Goal: Information Seeking & Learning: Learn about a topic

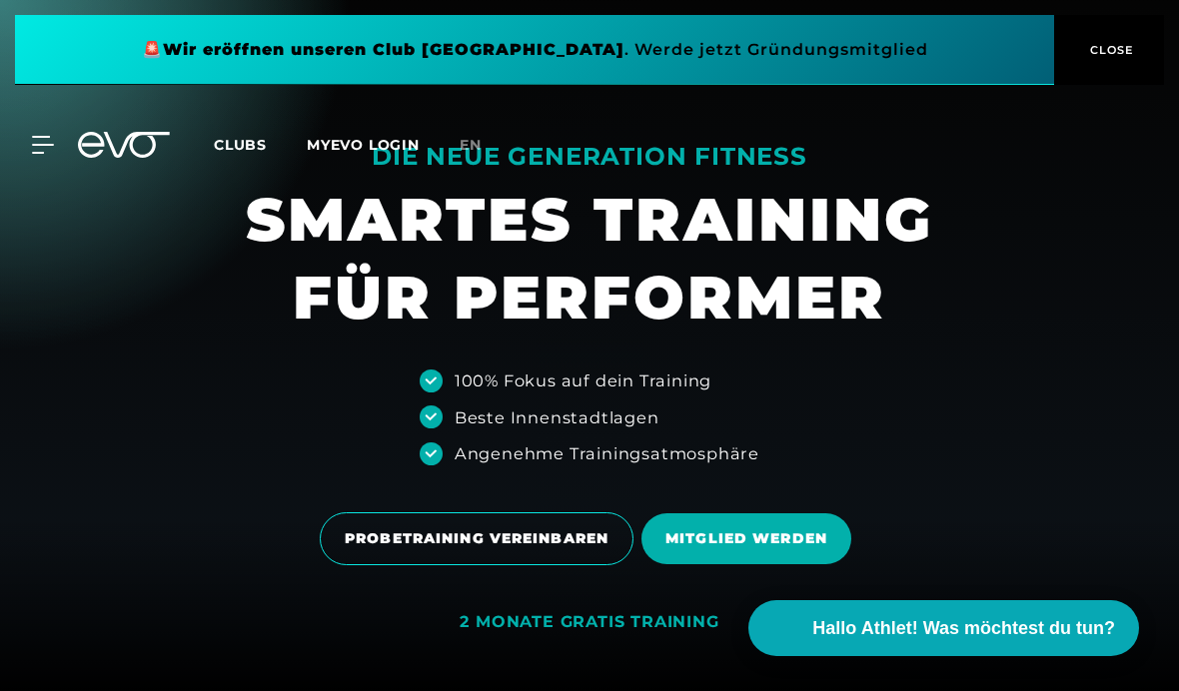
click at [30, 122] on div "MyEVO Login Über EVO Mitgliedschaften Probetraining TAGESPASS EVO Studios [GEOG…" at bounding box center [589, 145] width 1171 height 58
click at [39, 142] on icon at bounding box center [43, 145] width 22 height 18
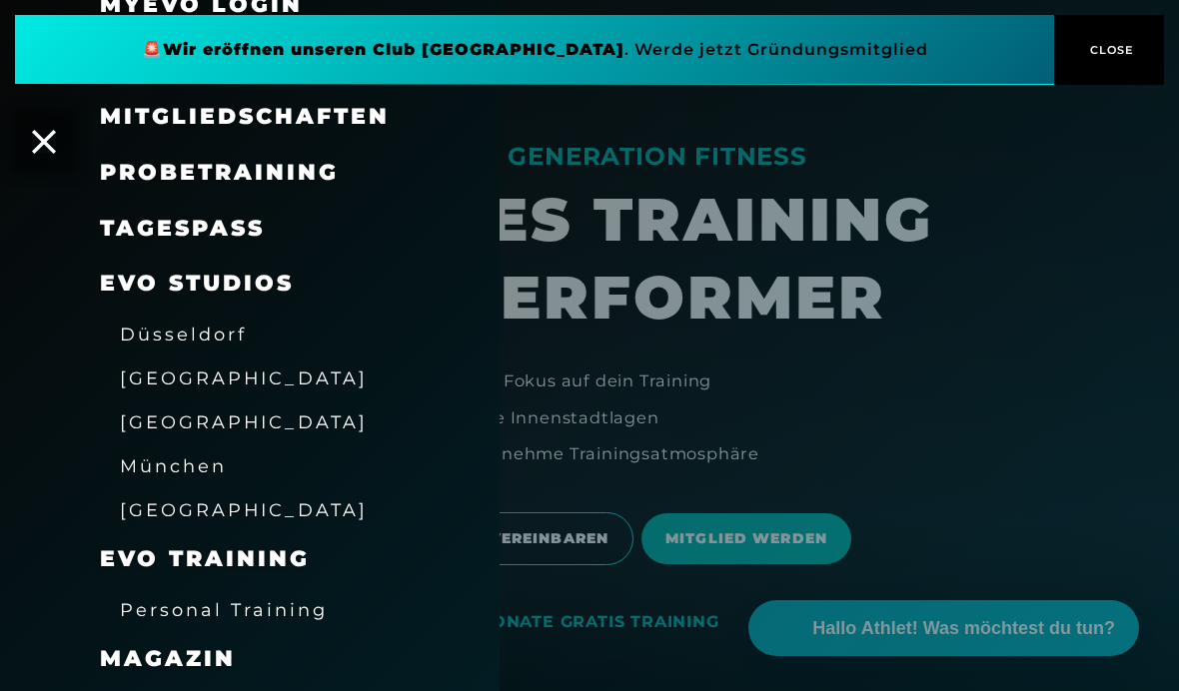
scroll to position [125, 0]
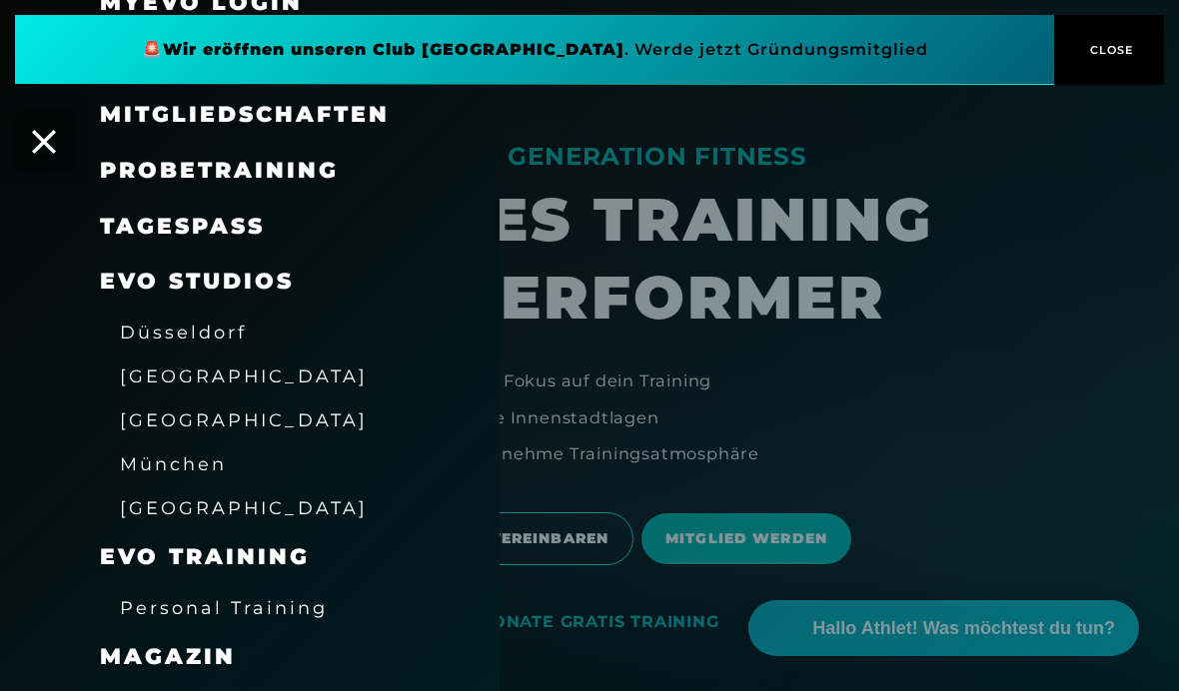
click at [142, 336] on span "Düsseldorf" at bounding box center [183, 332] width 127 height 21
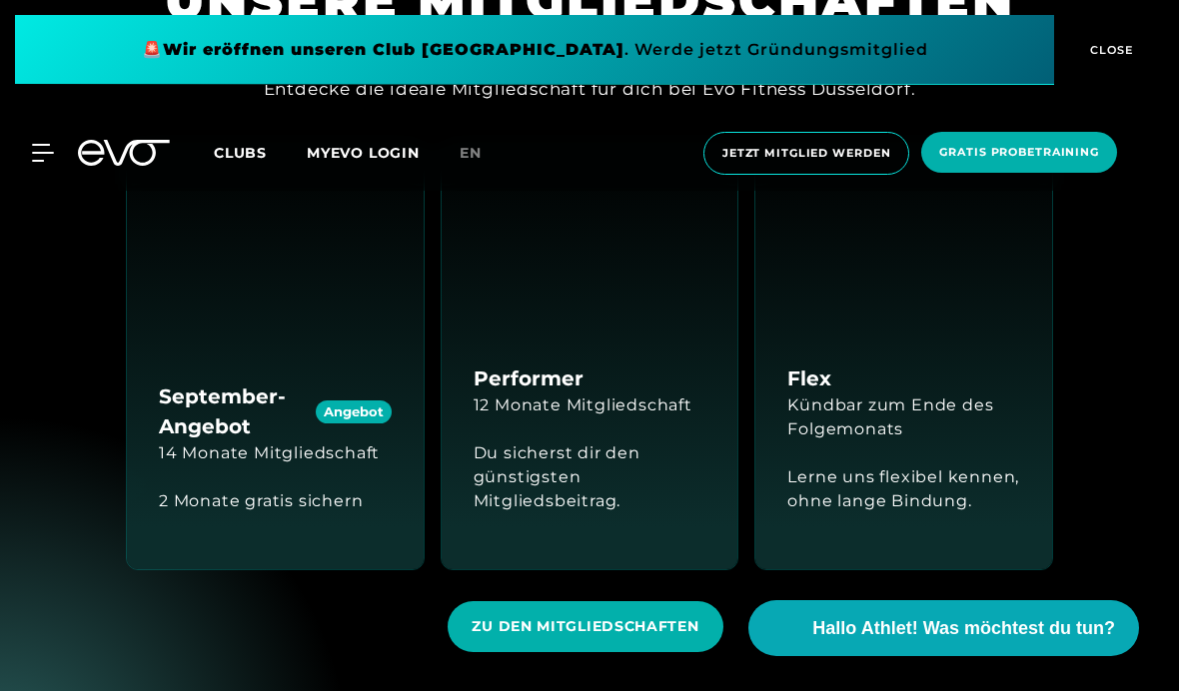
scroll to position [1714, 0]
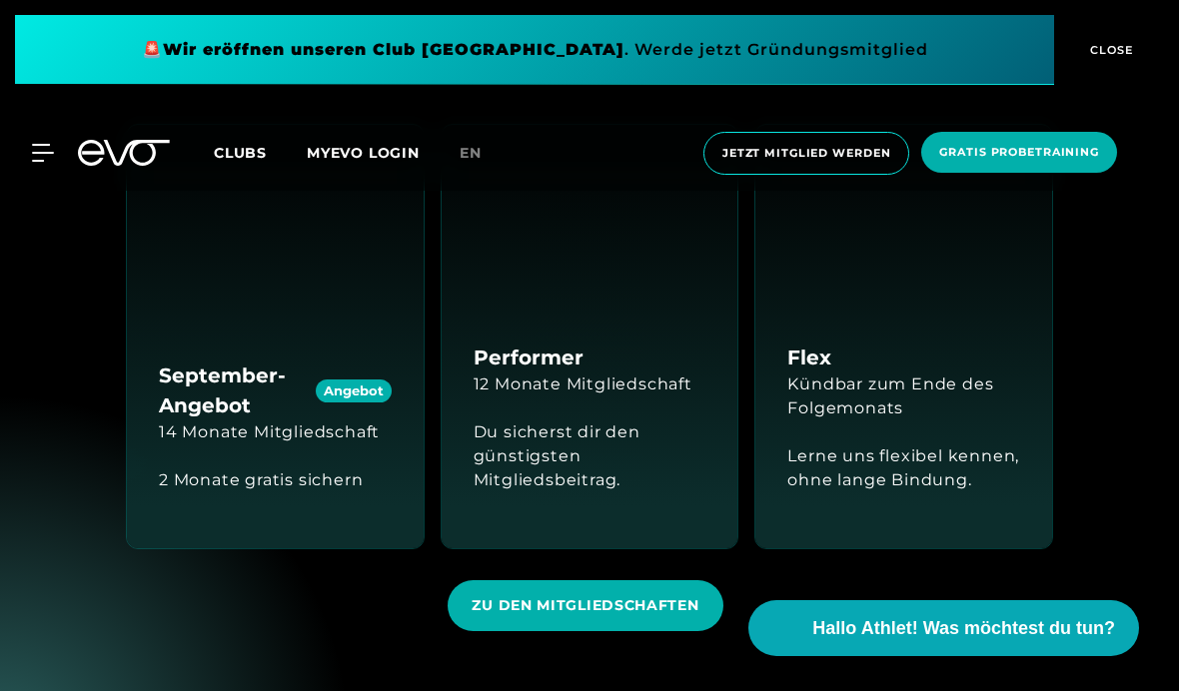
click at [644, 397] on div "12 Monate Mitgliedschaft" at bounding box center [583, 385] width 219 height 24
click at [652, 492] on div "Du sicherst dir den günstigsten Mitgliedsbeitrag." at bounding box center [590, 457] width 233 height 72
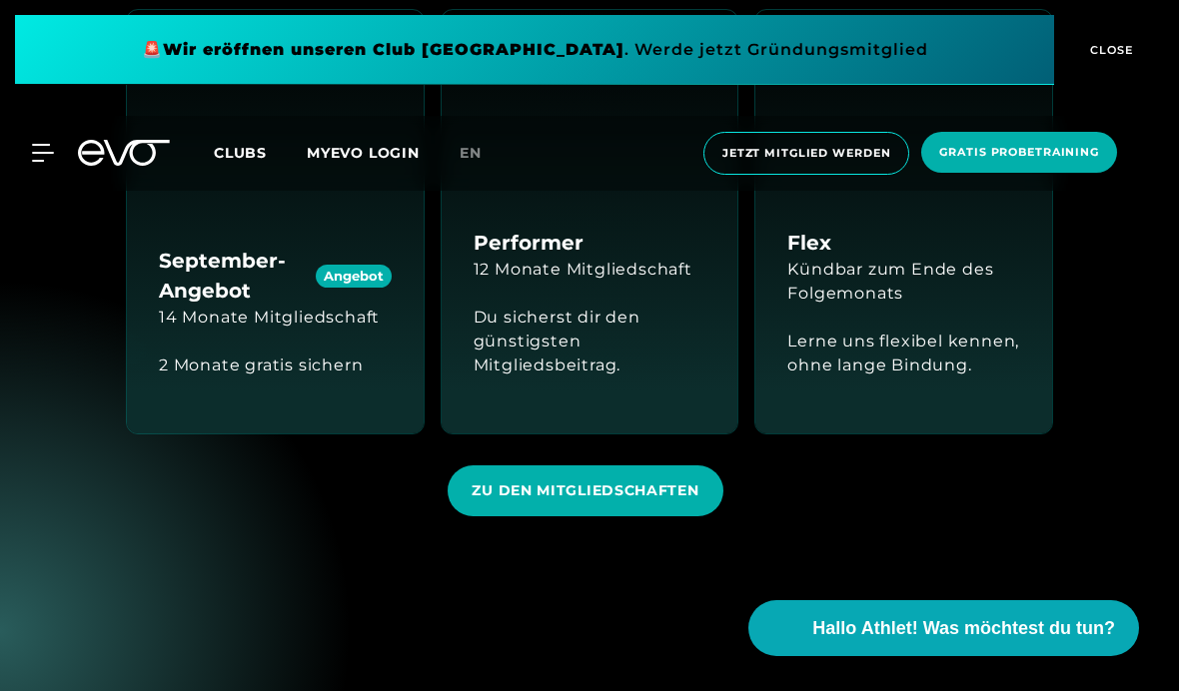
scroll to position [1836, 0]
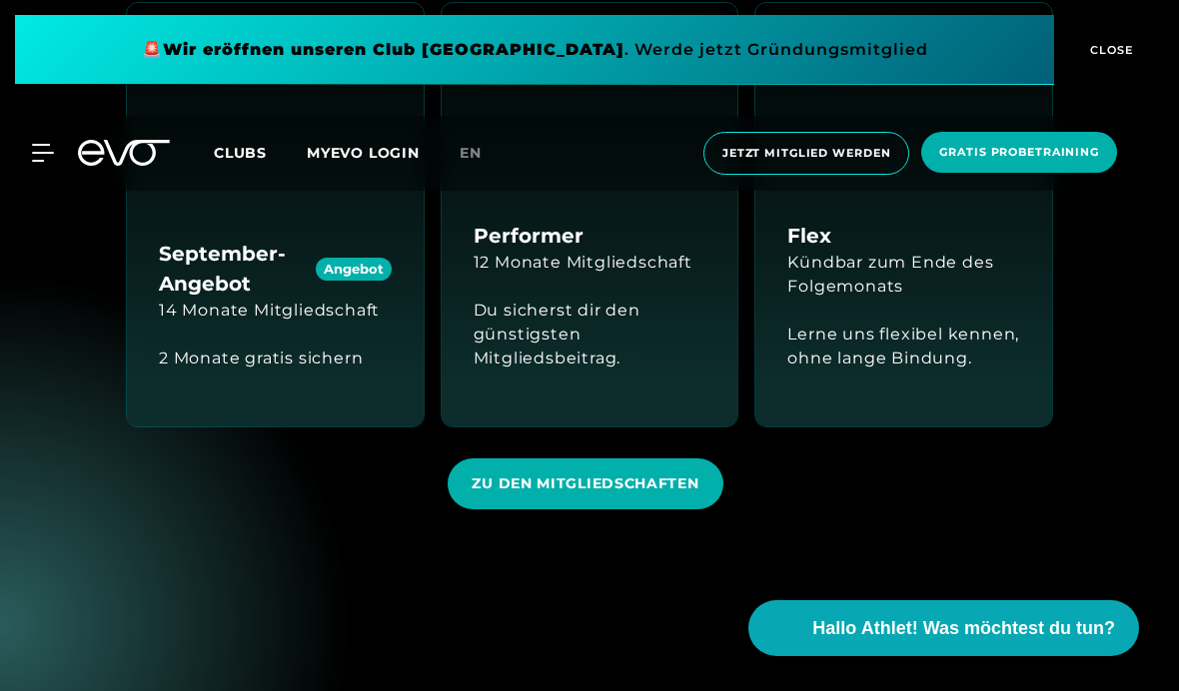
click at [682, 494] on span "ZU DEN MITGLIEDSCHAFTEN" at bounding box center [585, 484] width 227 height 21
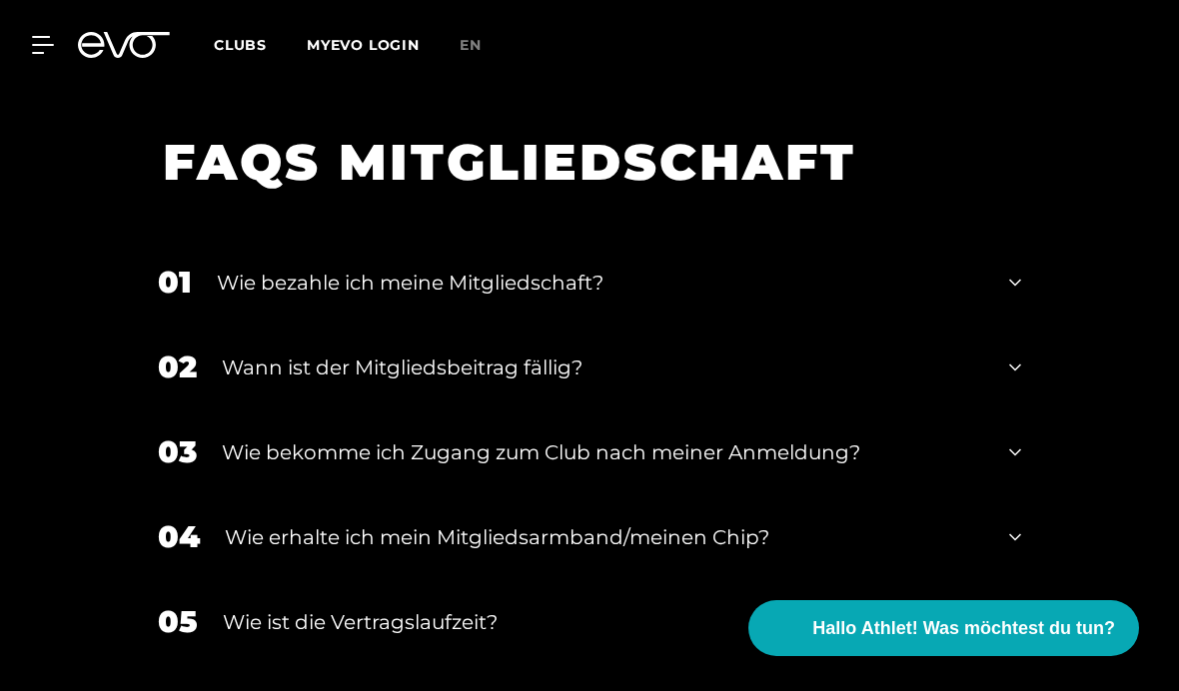
scroll to position [2050, 0]
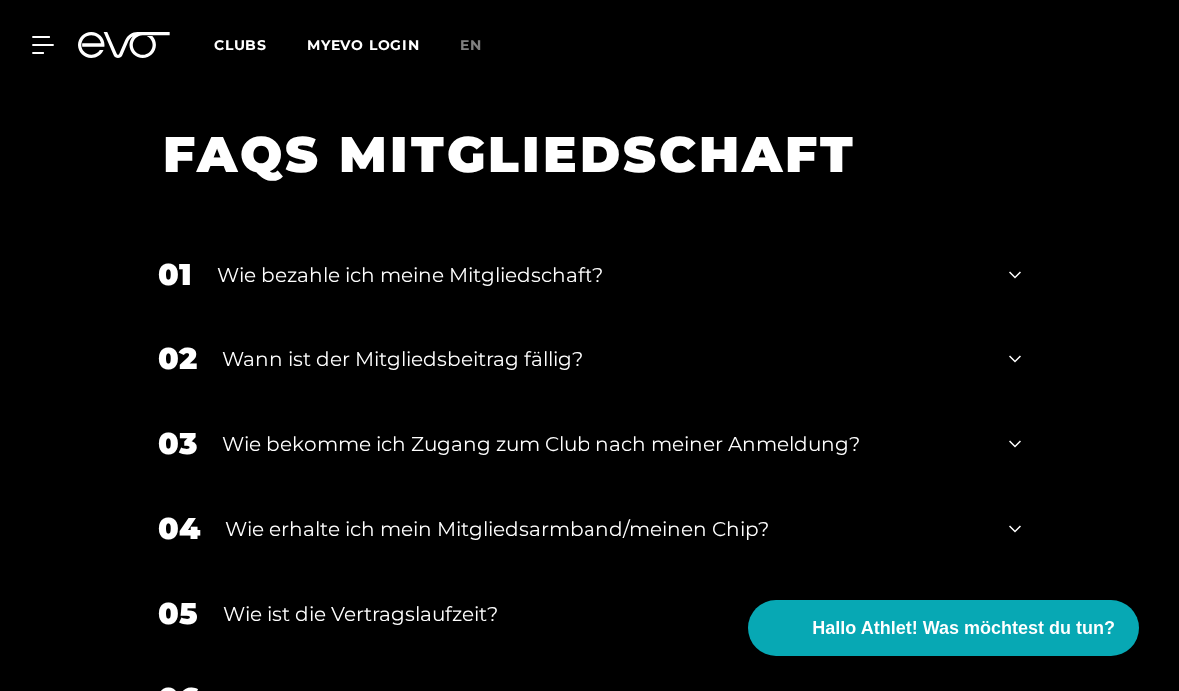
click at [1024, 317] on div "01 Wie bezahle ich meine Mitgliedschaft?" at bounding box center [589, 274] width 903 height 85
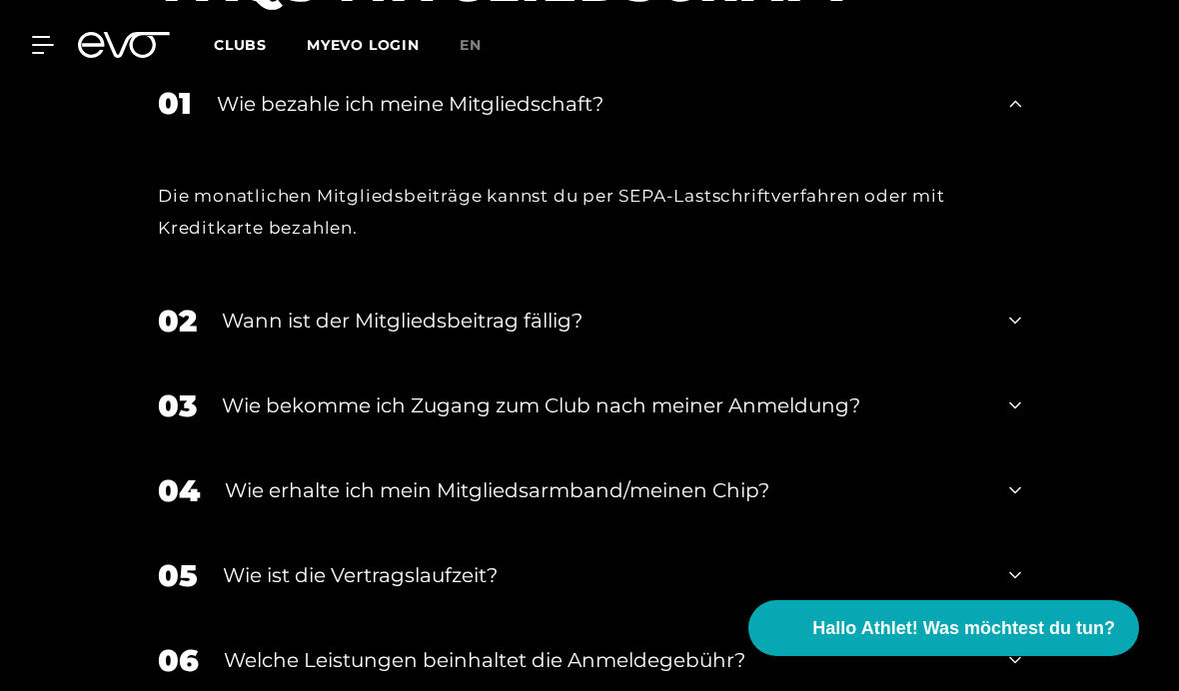
scroll to position [2223, 0]
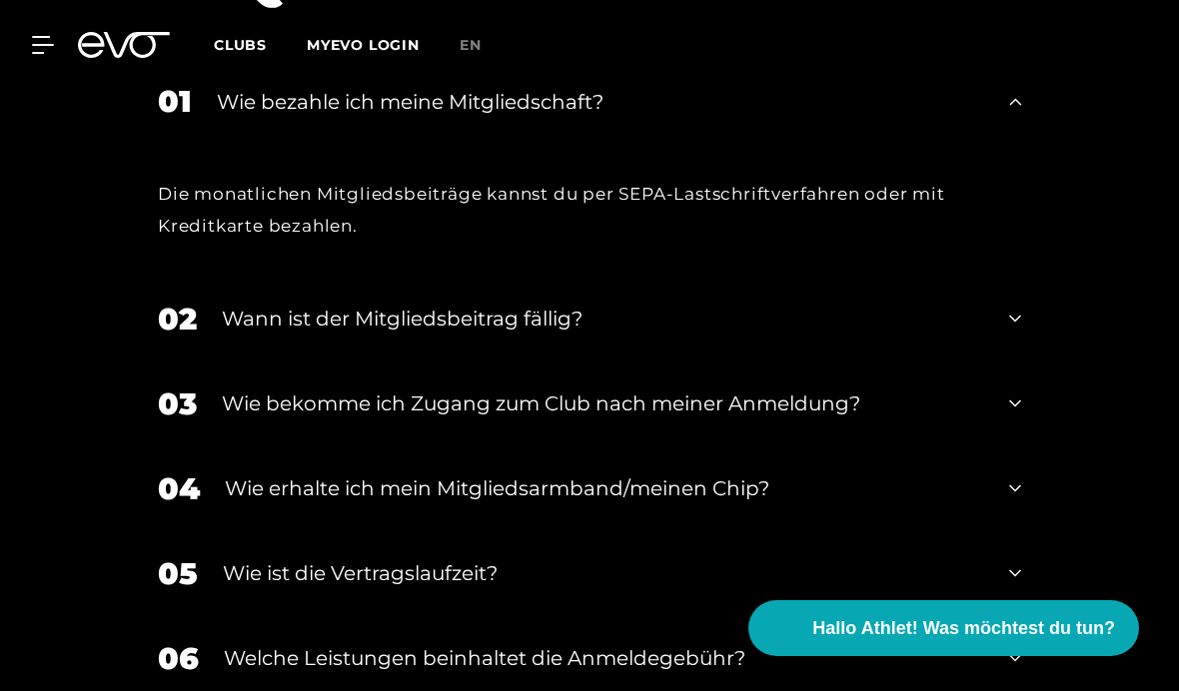
click at [1008, 362] on div "02 Wann ist der Mitgliedsbeitrag fällig?" at bounding box center [589, 319] width 903 height 85
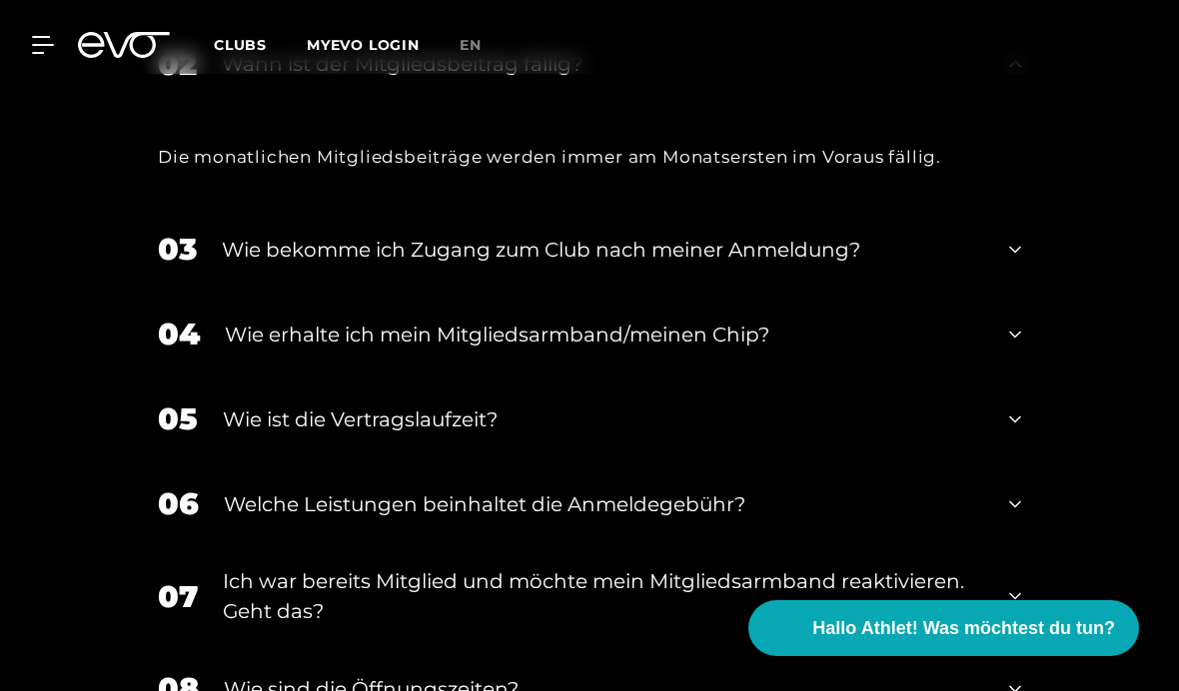
scroll to position [2478, 0]
click at [1006, 375] on div "04 Wie erhalte ich mein Mitgliedsarmband/meinen Chip?" at bounding box center [589, 333] width 903 height 85
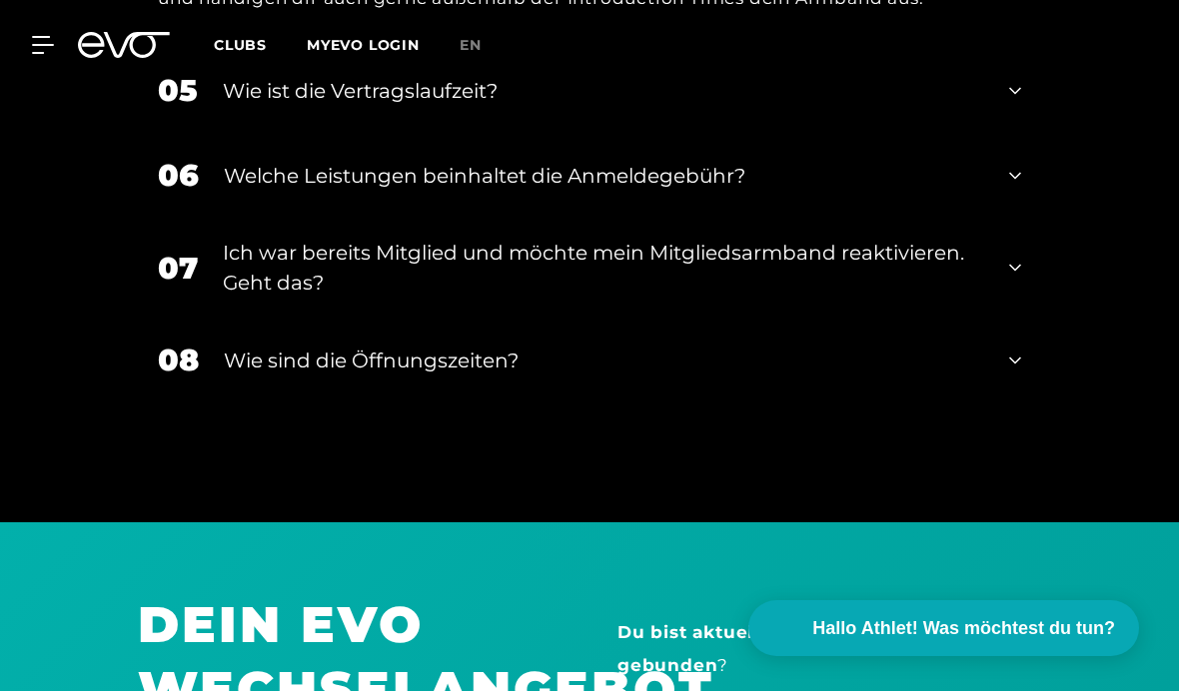
scroll to position [3007, 0]
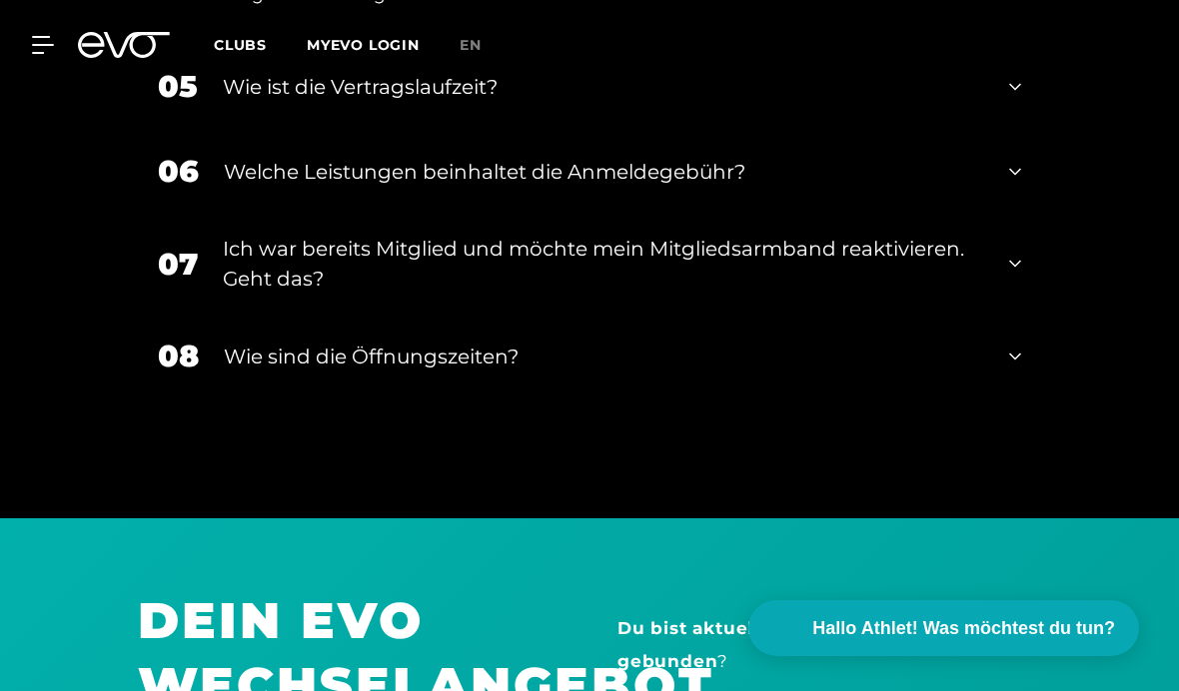
click at [1013, 276] on icon at bounding box center [1015, 264] width 12 height 24
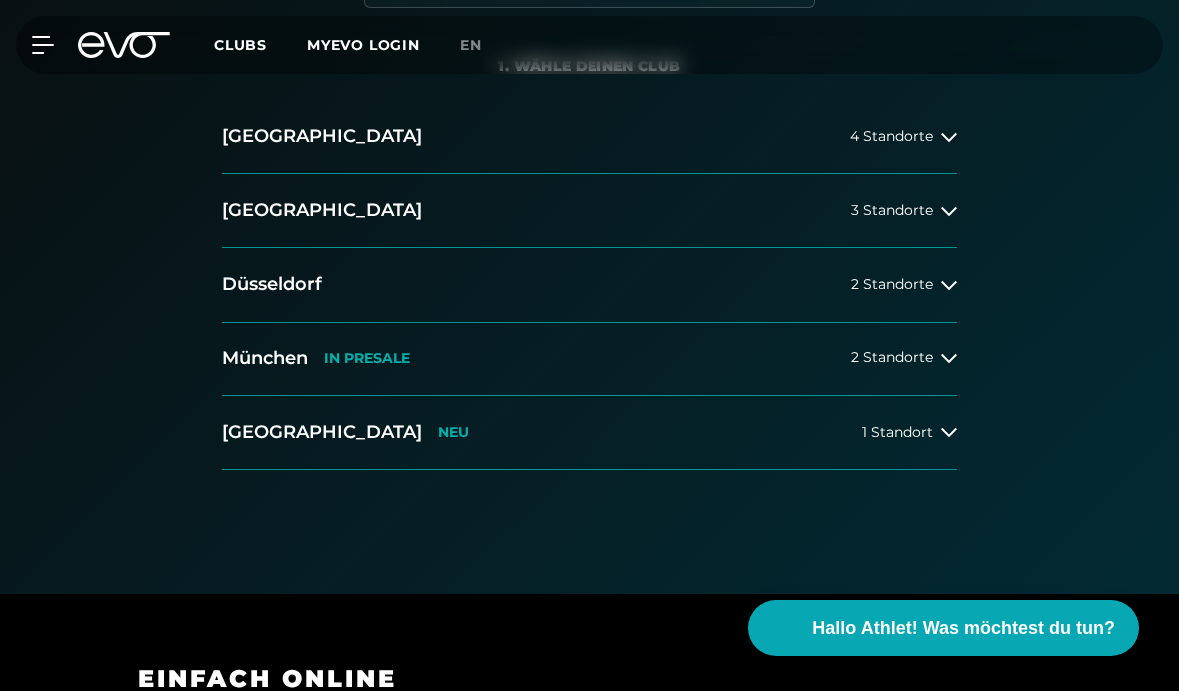
scroll to position [412, 0]
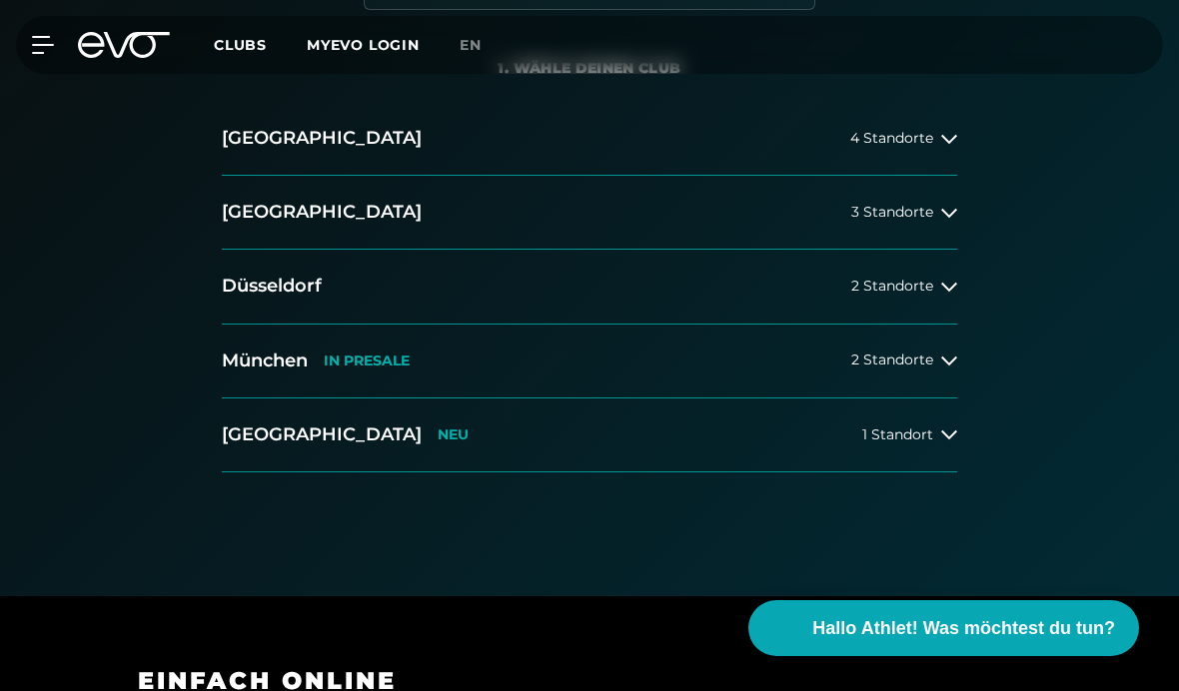
click at [939, 280] on div "2 Standorte" at bounding box center [904, 287] width 106 height 16
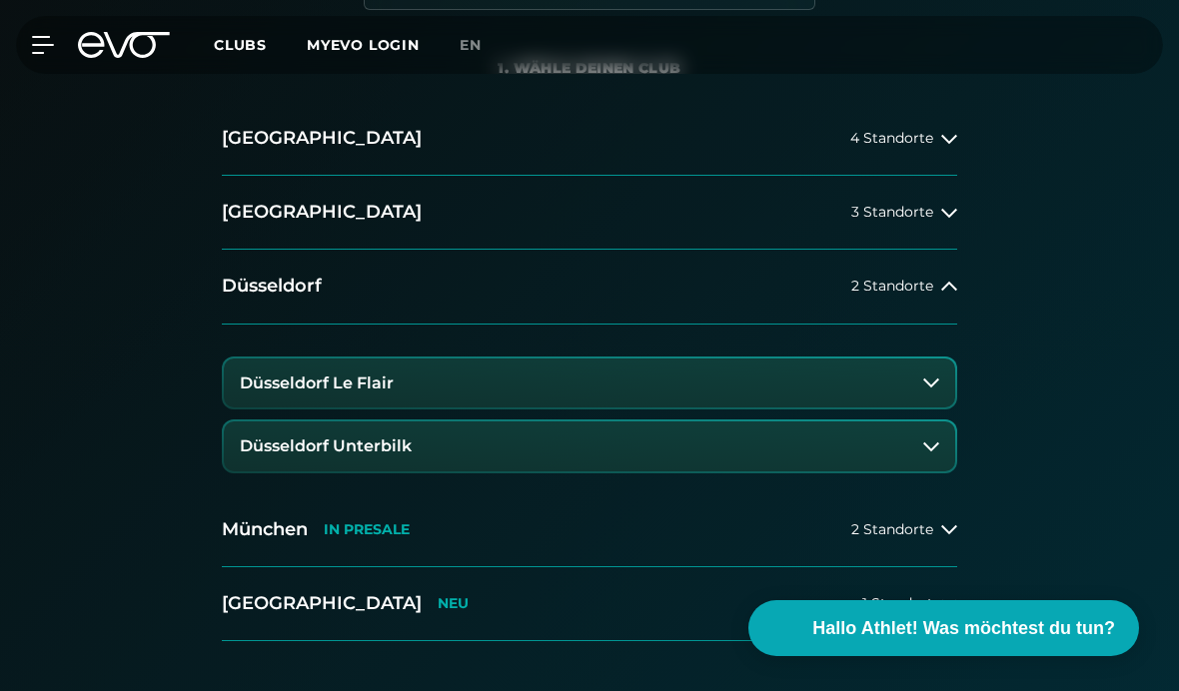
click at [924, 452] on icon at bounding box center [931, 447] width 16 height 16
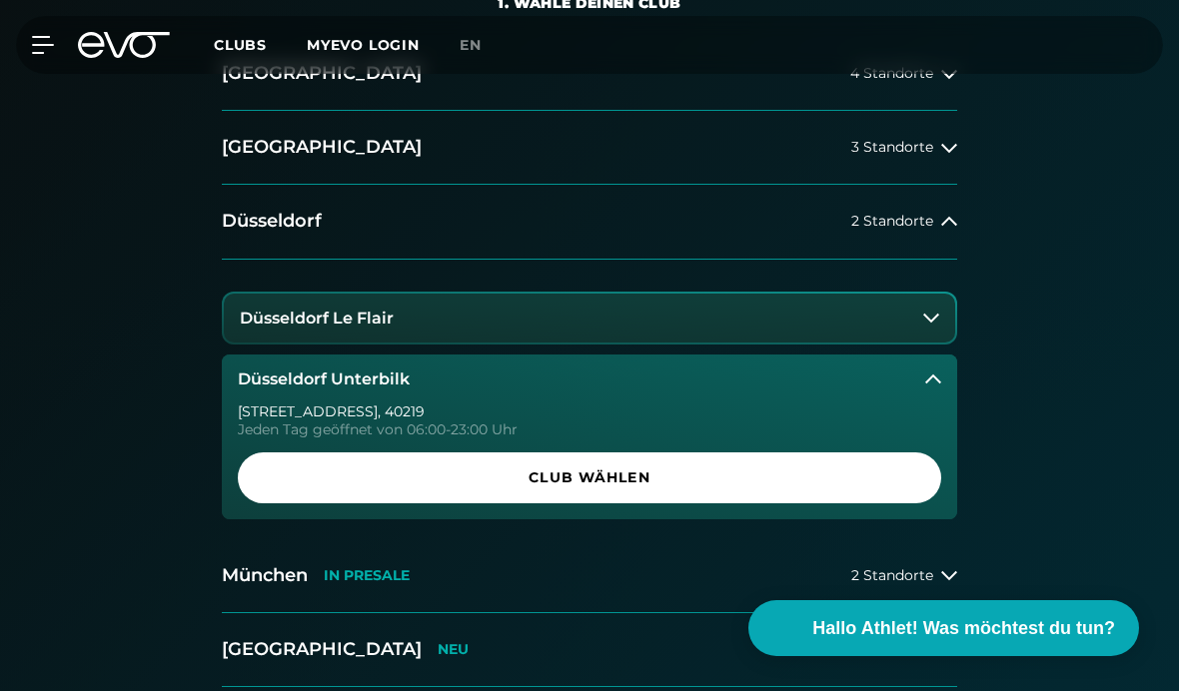
scroll to position [478, 0]
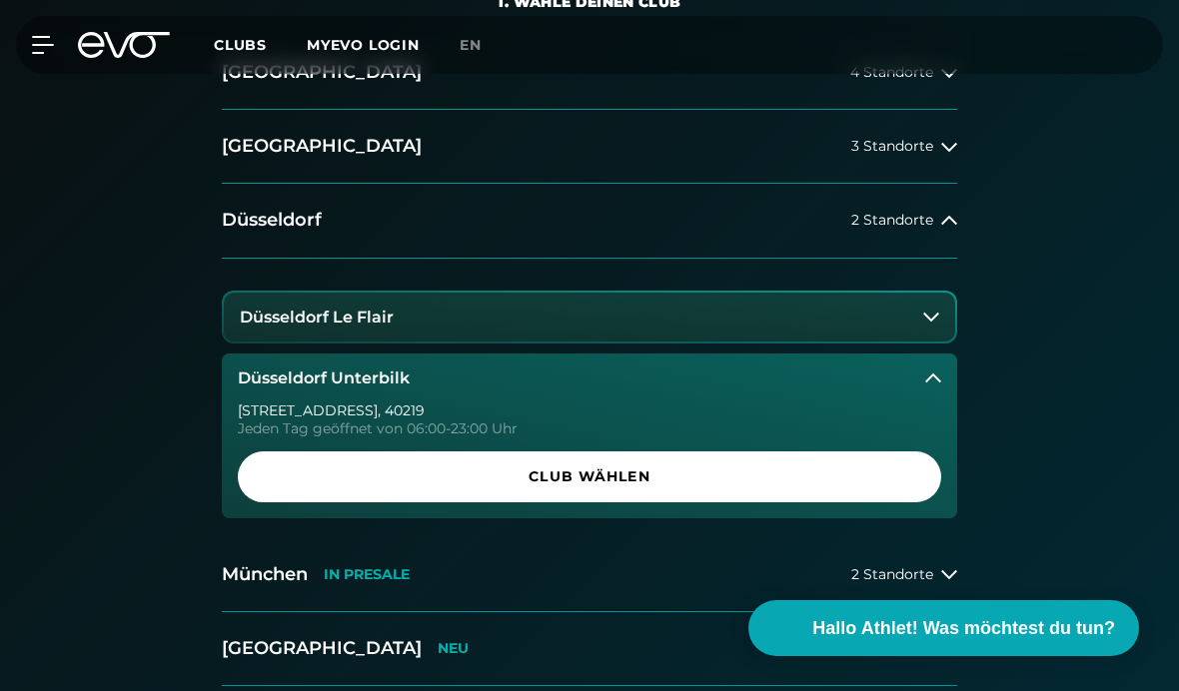
click at [861, 482] on span "Club wählen" at bounding box center [589, 477] width 655 height 21
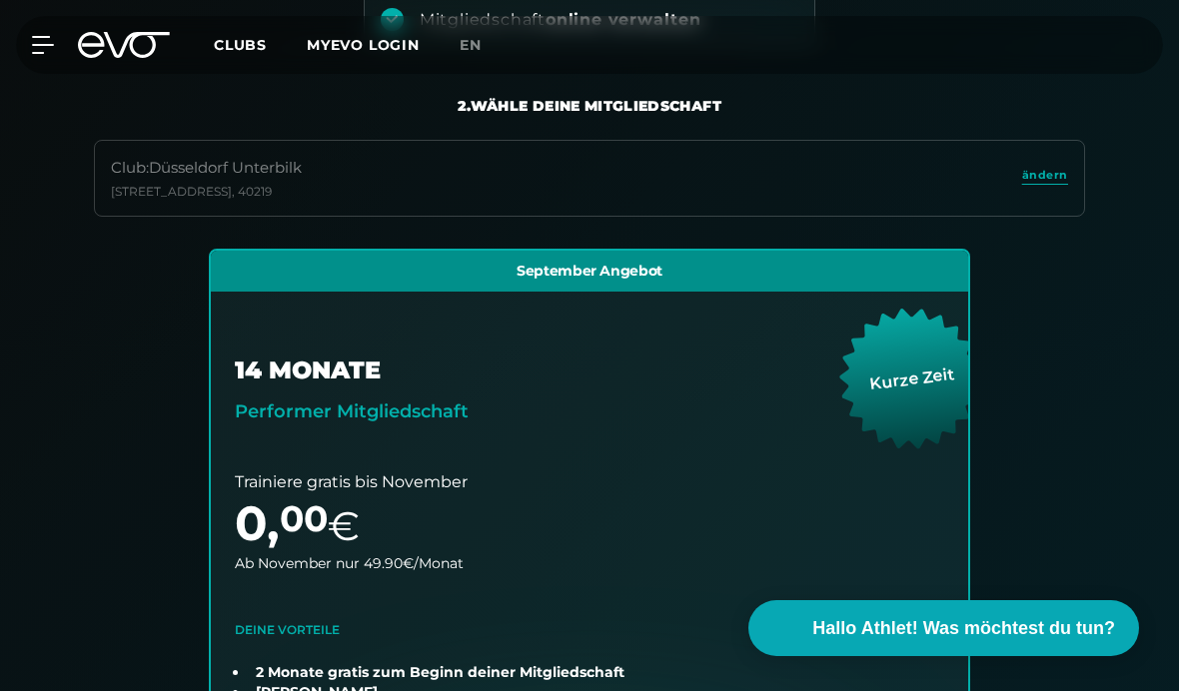
scroll to position [363, 0]
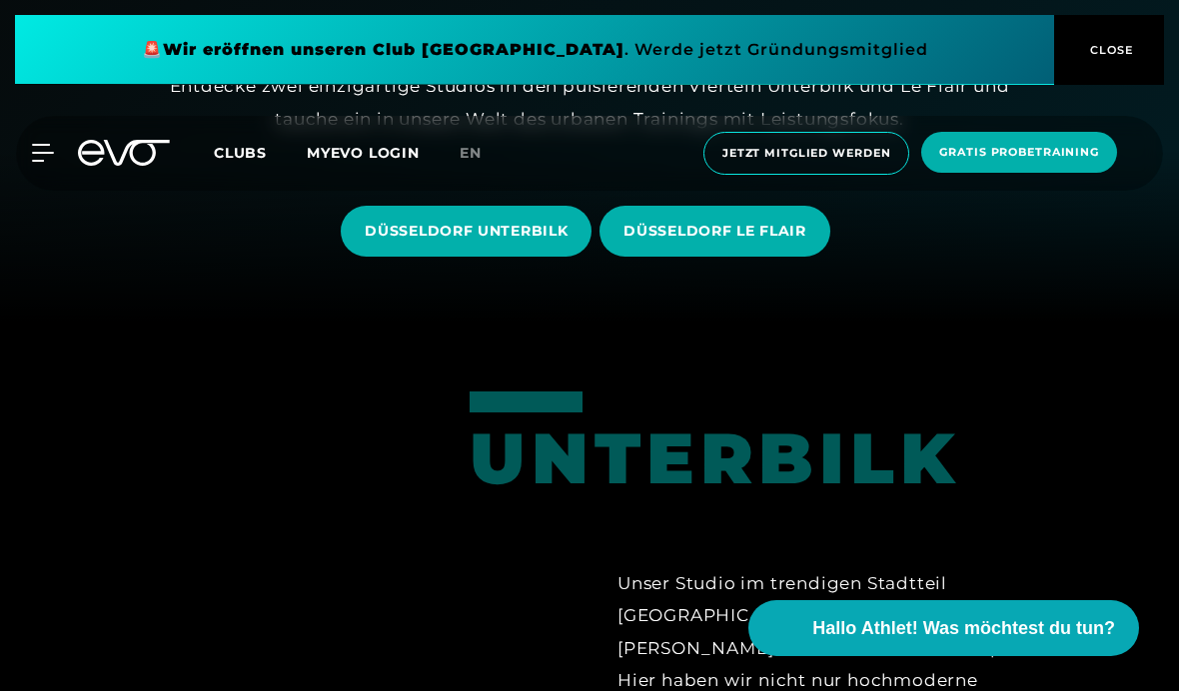
scroll to position [371, 0]
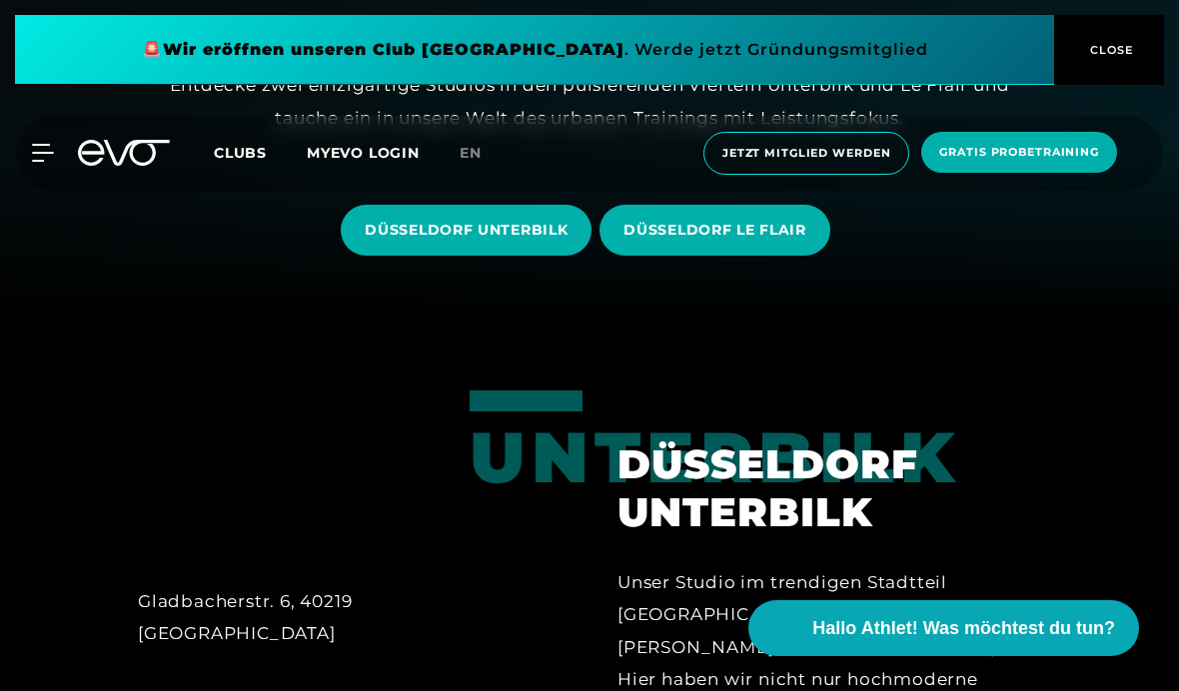
click at [789, 256] on span "DÜSSELDORF LE FLAIR" at bounding box center [714, 230] width 230 height 51
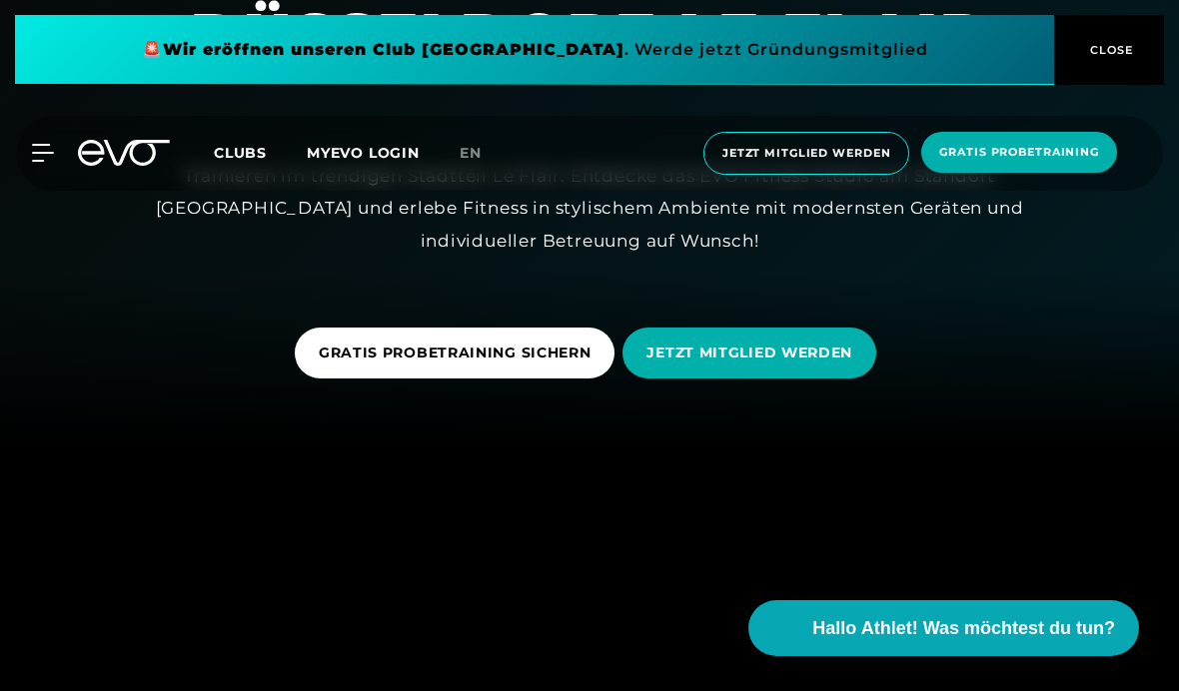
scroll to position [305, 0]
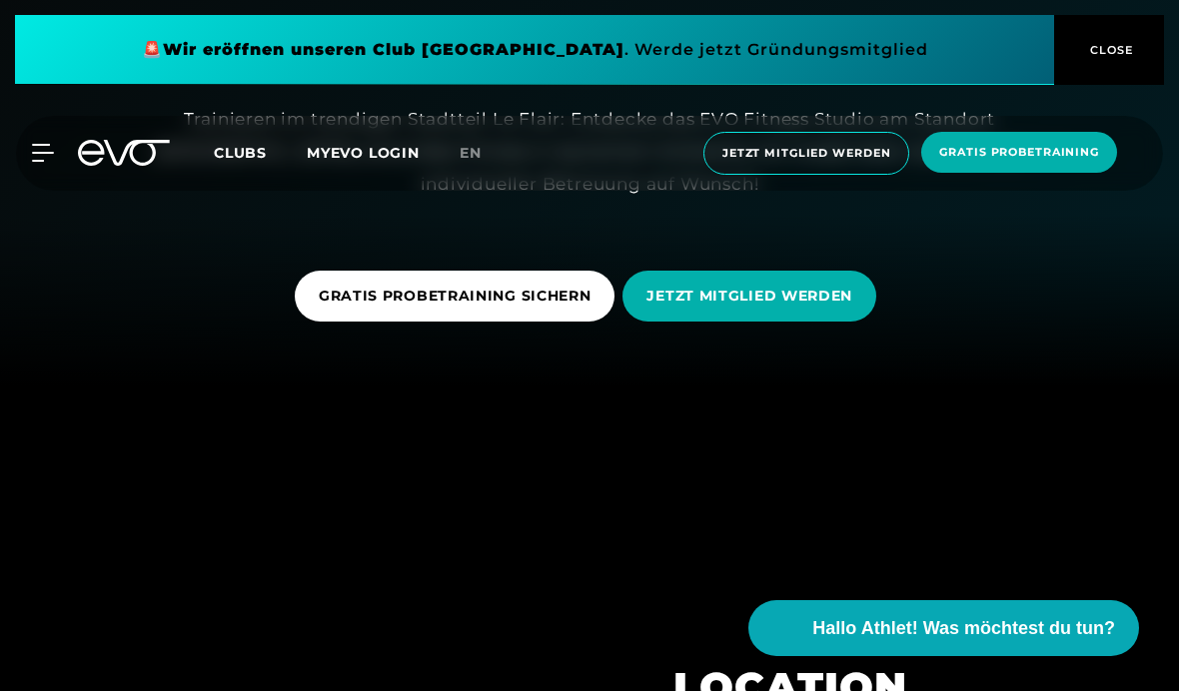
click at [834, 322] on span "JETZT MITGLIED WERDEN" at bounding box center [749, 296] width 254 height 51
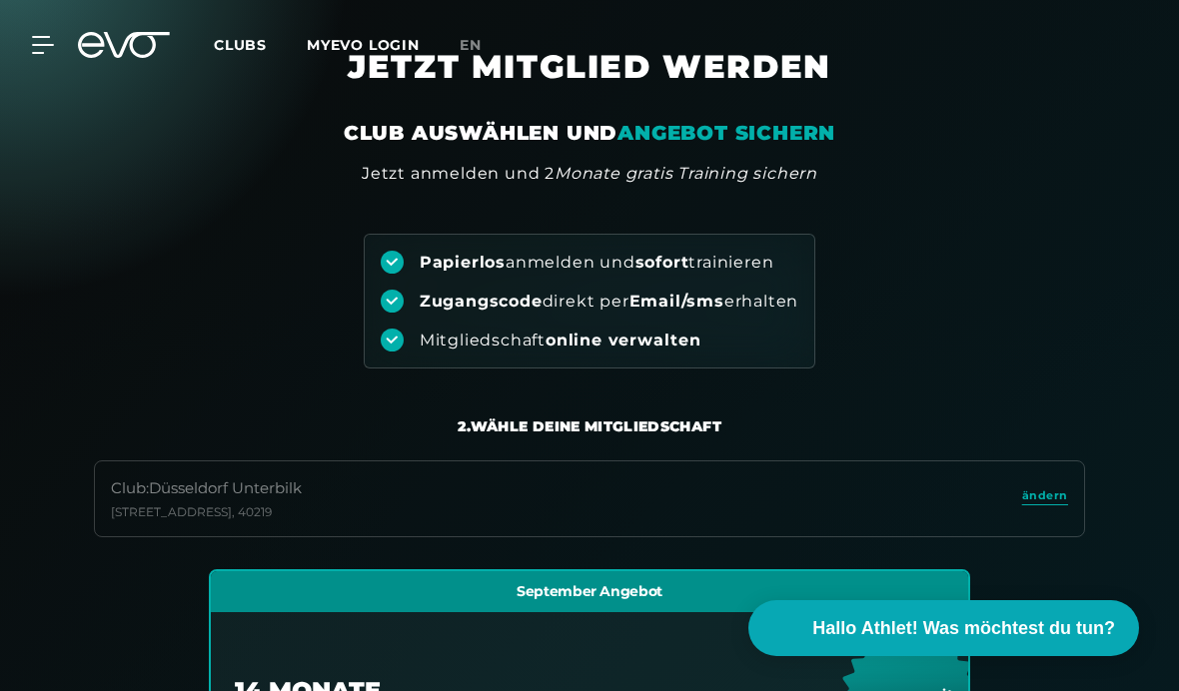
scroll to position [28, 0]
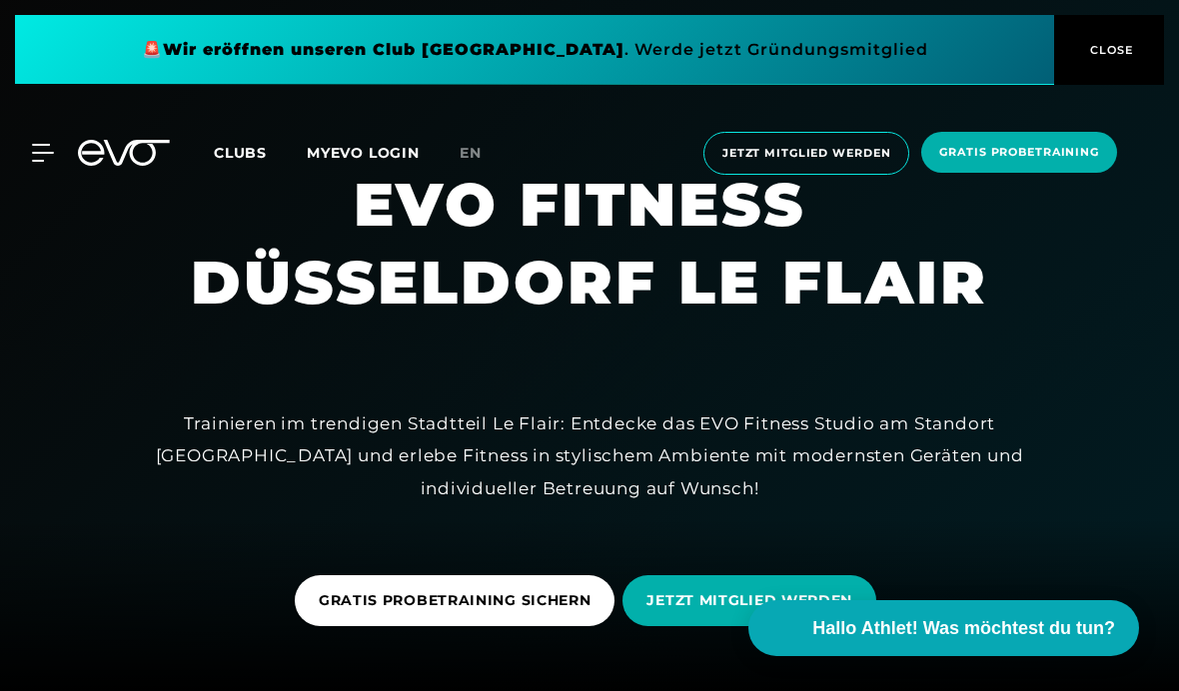
click at [234, 157] on span "Clubs" at bounding box center [240, 153] width 53 height 18
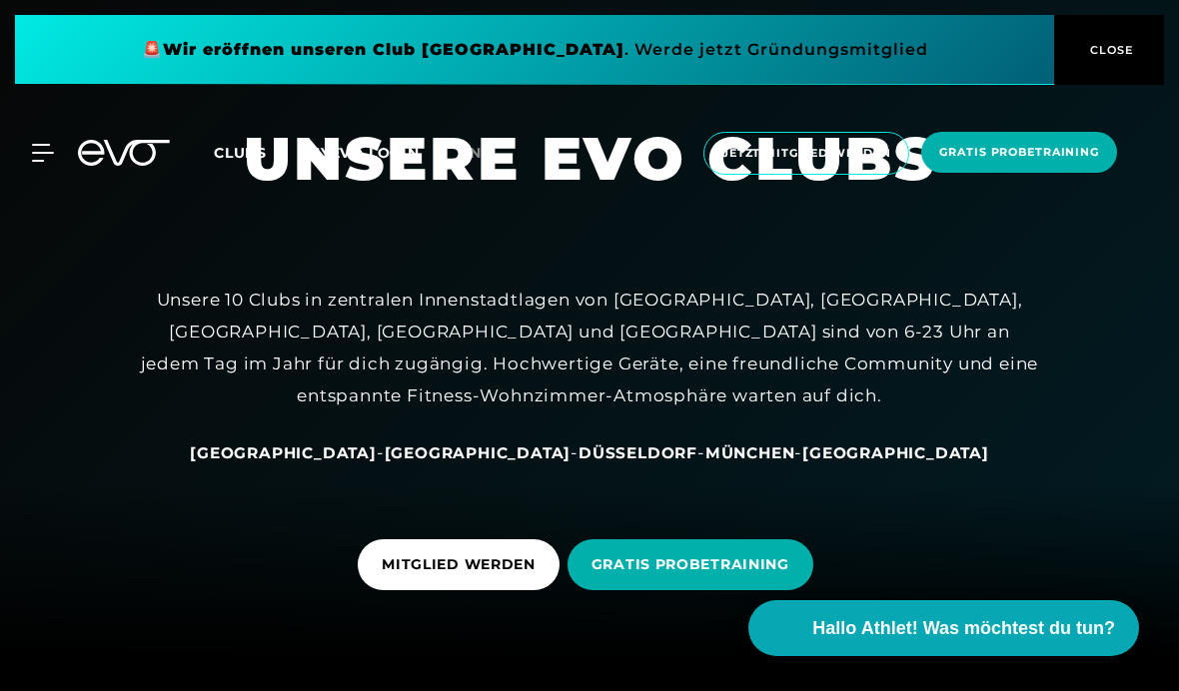
scroll to position [229, 0]
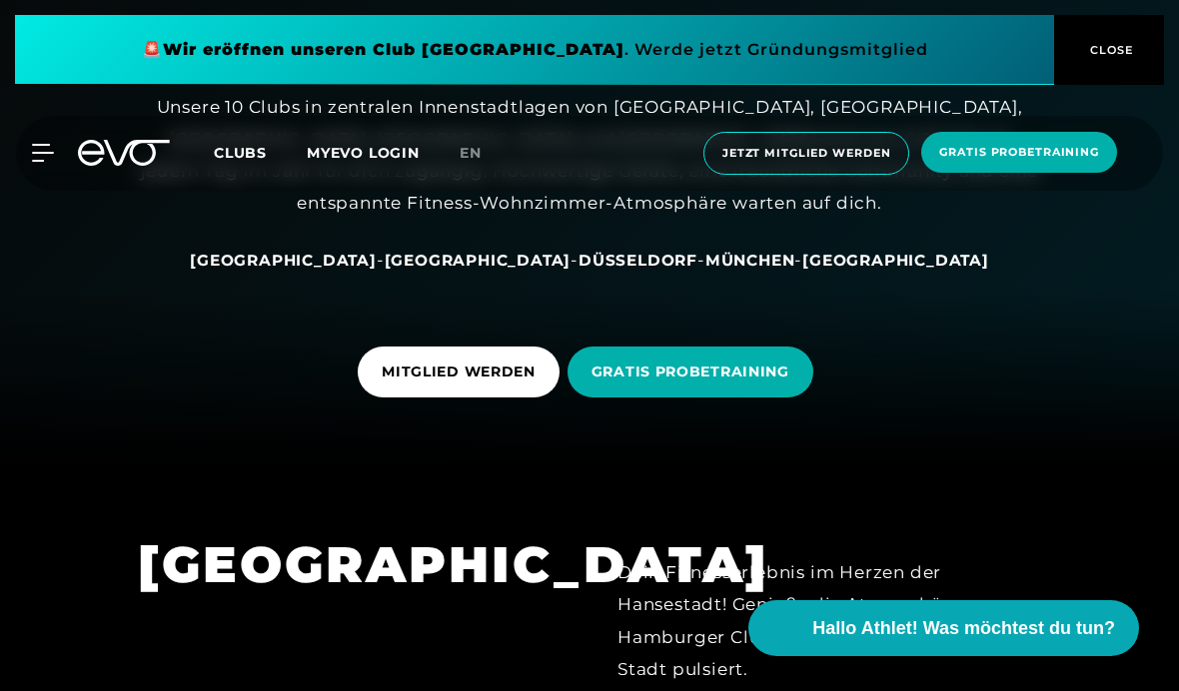
click at [365, 270] on span "[GEOGRAPHIC_DATA]" at bounding box center [283, 260] width 187 height 19
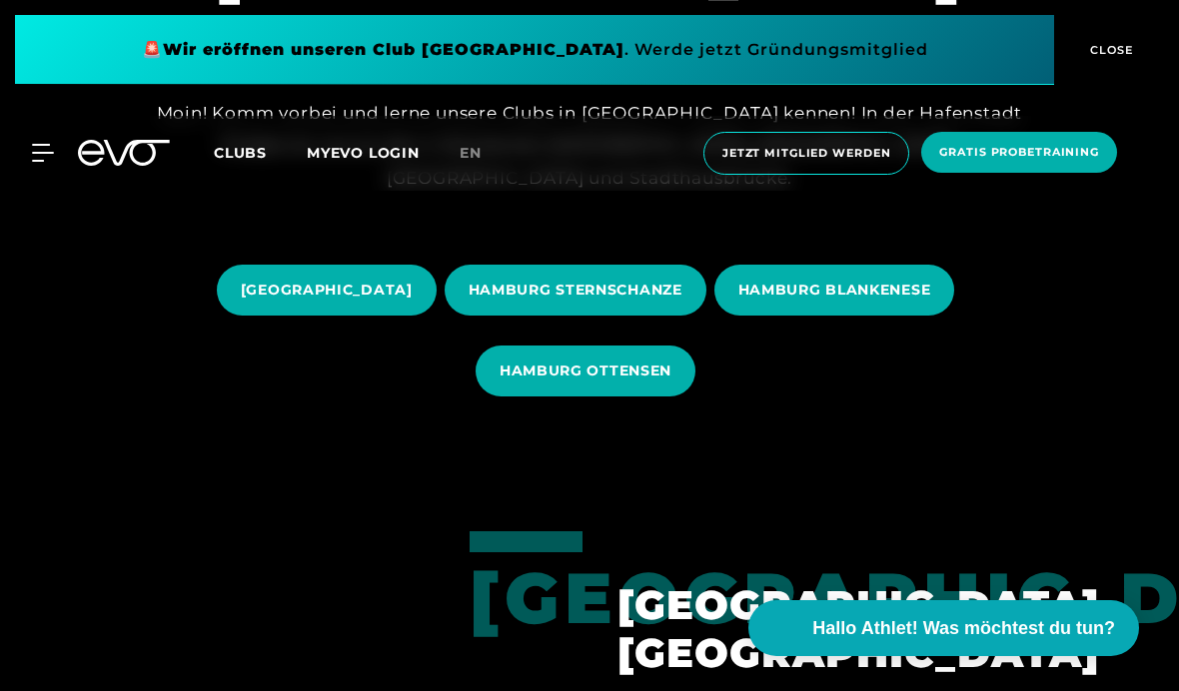
scroll to position [242, 0]
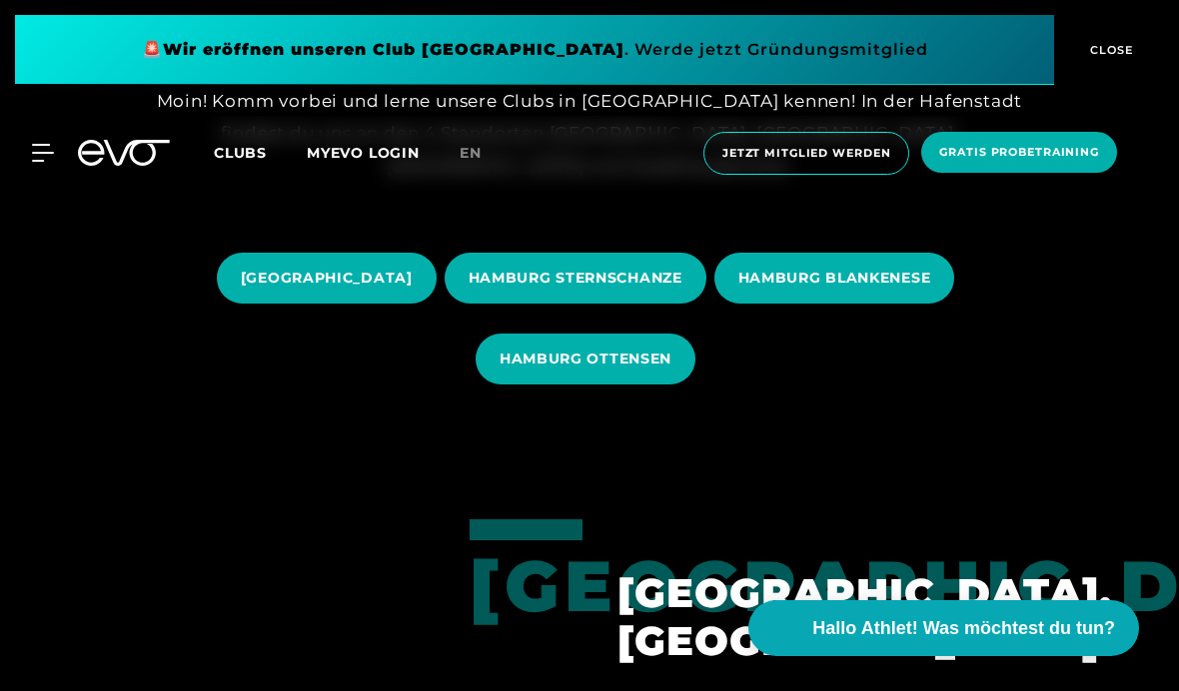
click at [902, 304] on span "HAMBURG BLANKENESE" at bounding box center [834, 278] width 241 height 51
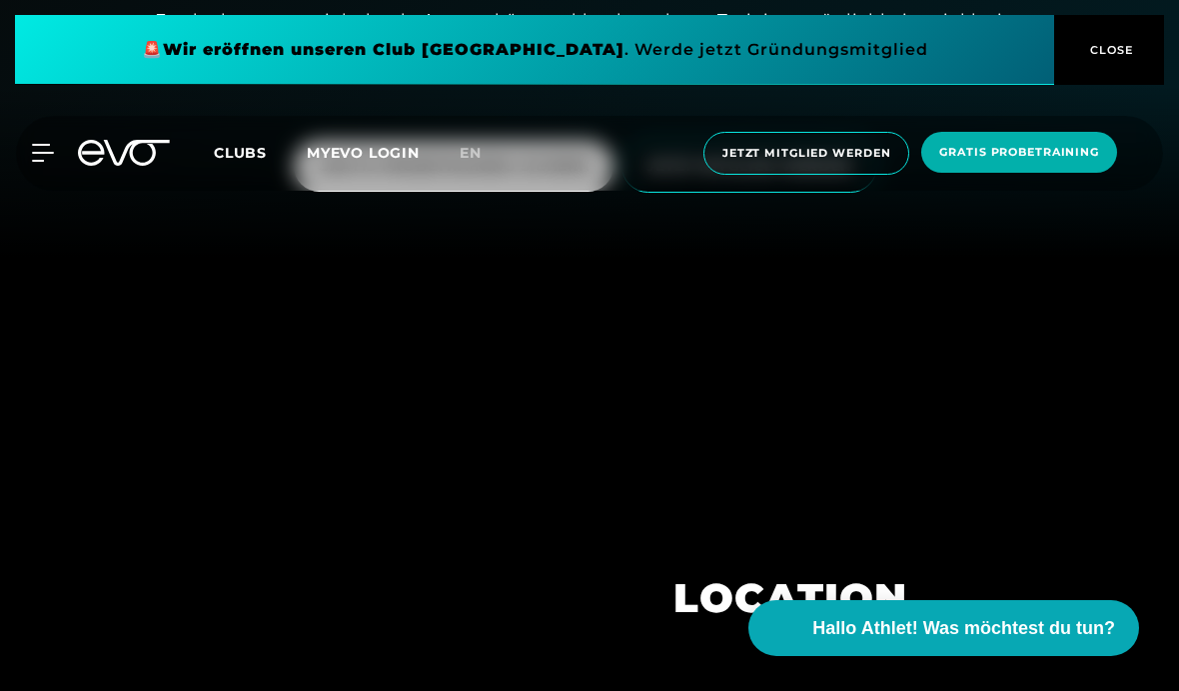
click at [805, 193] on span "JETZT MITGLIED WERDEN" at bounding box center [749, 166] width 256 height 53
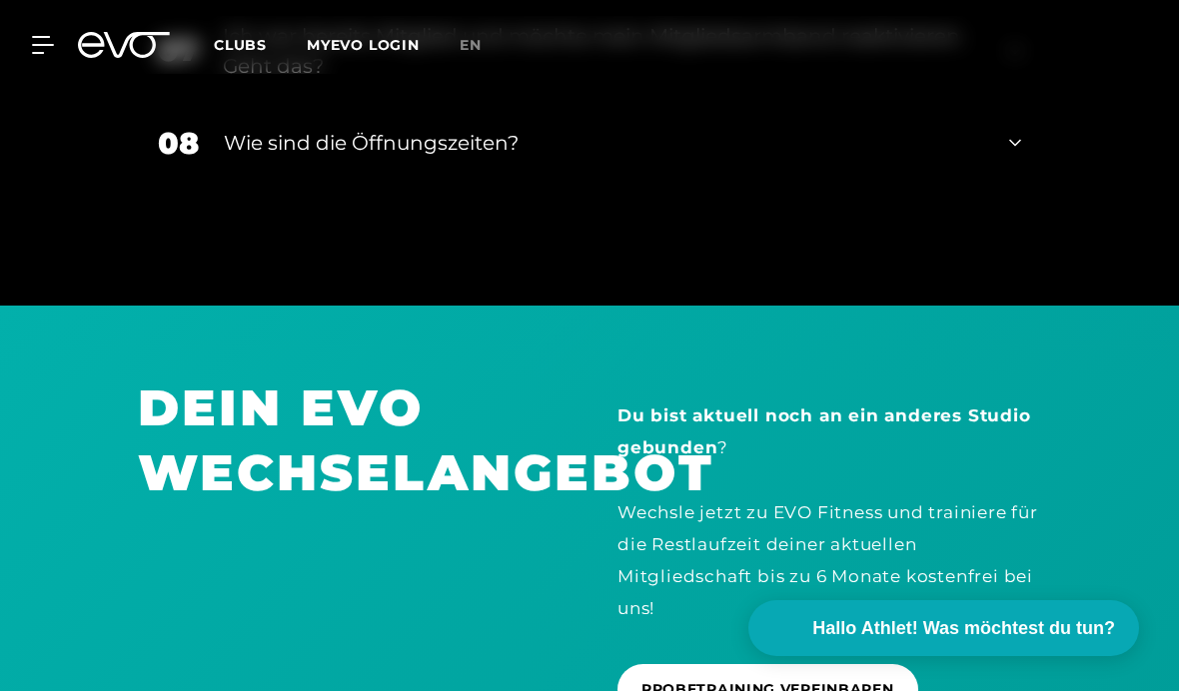
scroll to position [4442, 0]
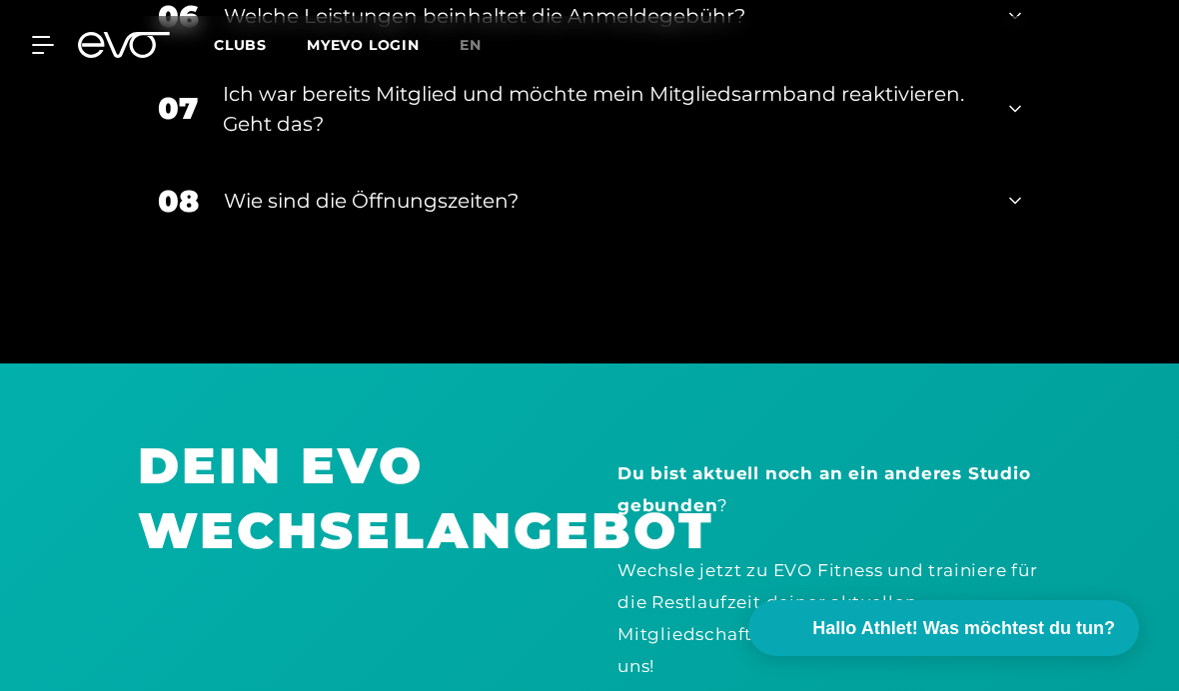
click at [996, 244] on div "08 Wie sind die Öffnungszeiten?" at bounding box center [589, 201] width 903 height 85
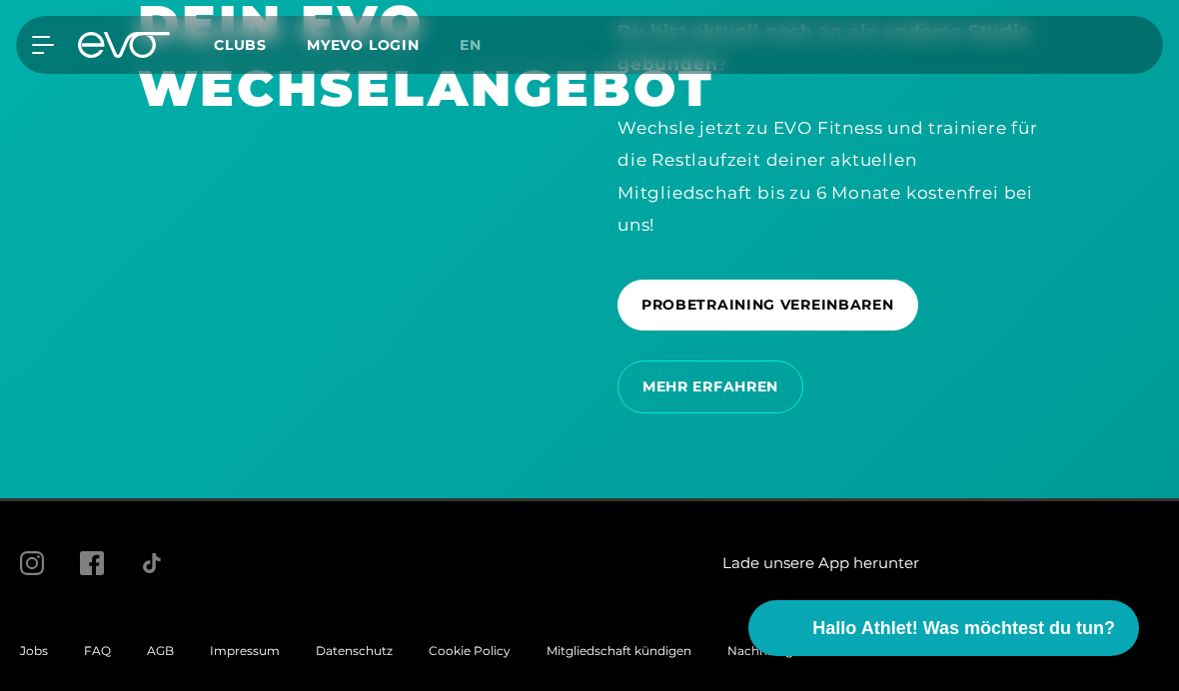
scroll to position [5015, 0]
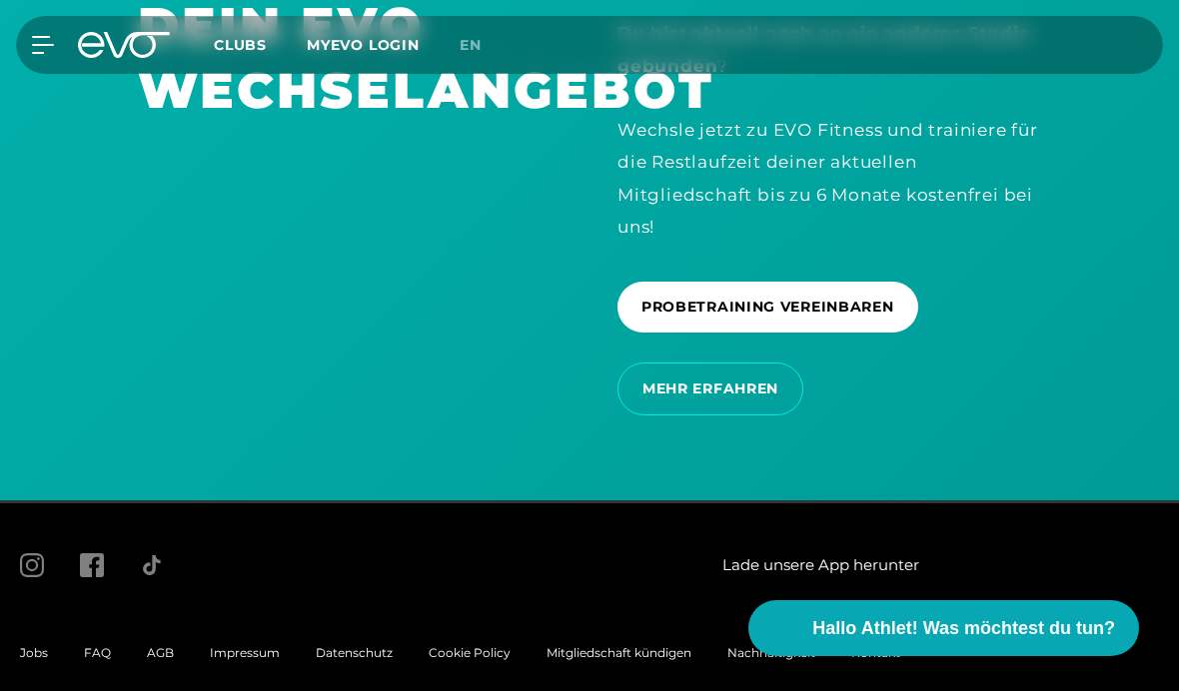
click at [98, 660] on span "FAQ" at bounding box center [97, 652] width 27 height 15
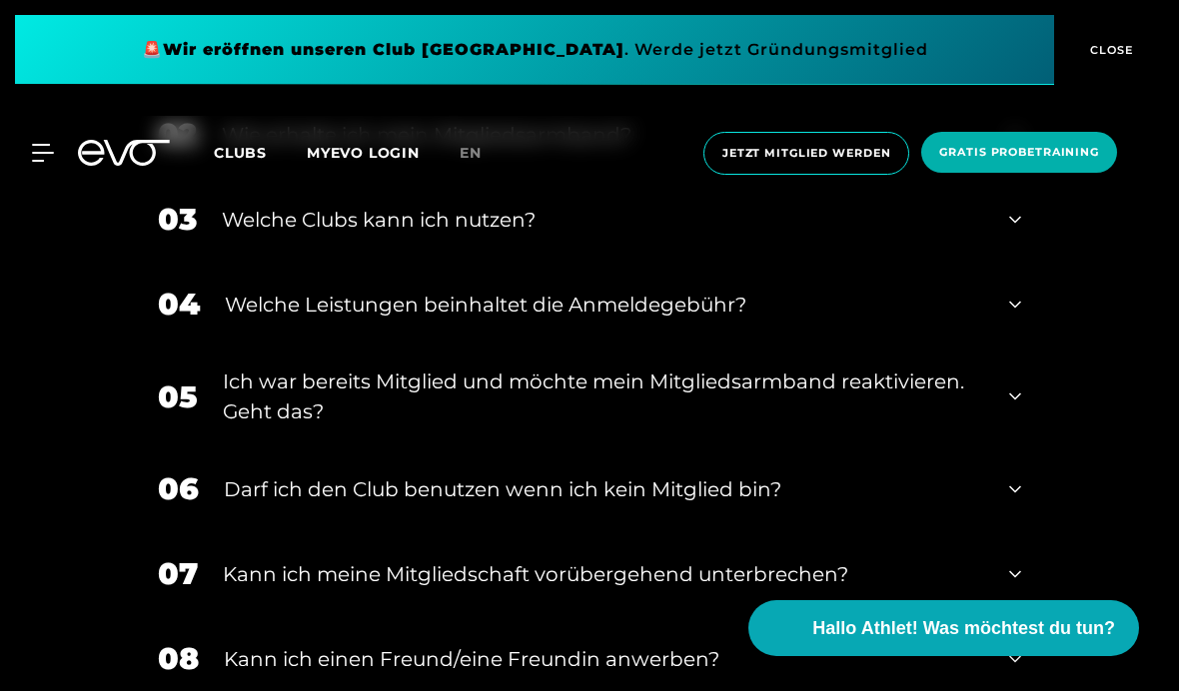
scroll to position [849, 0]
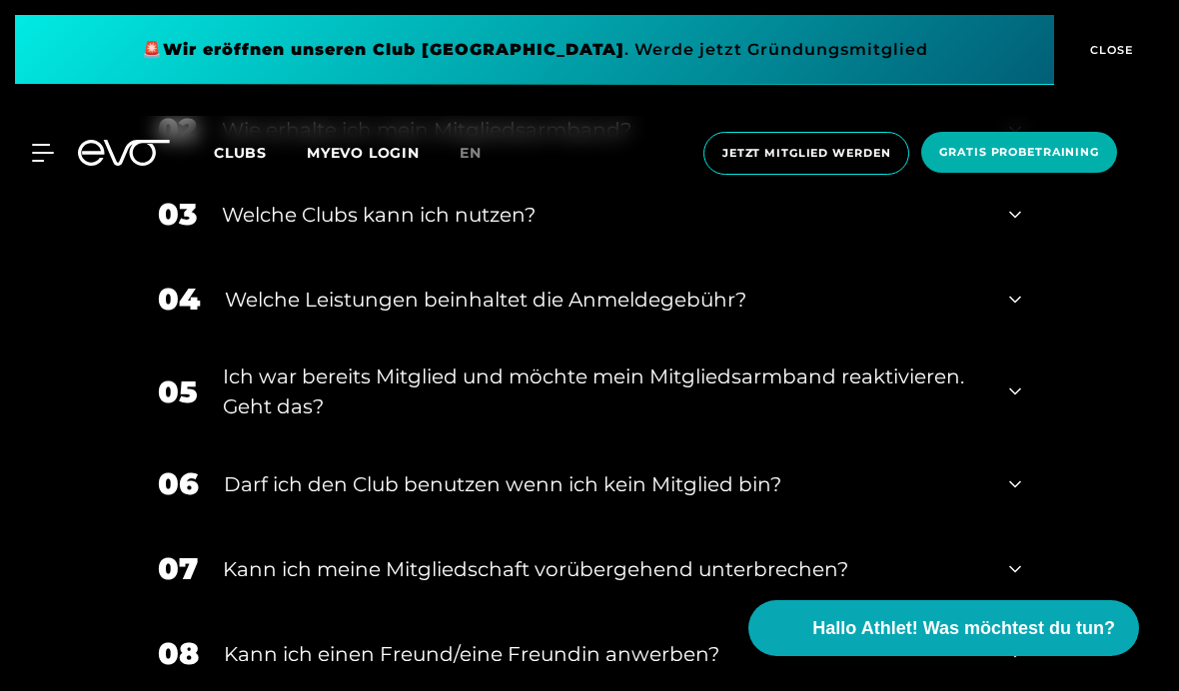
click at [1010, 227] on icon at bounding box center [1015, 215] width 12 height 24
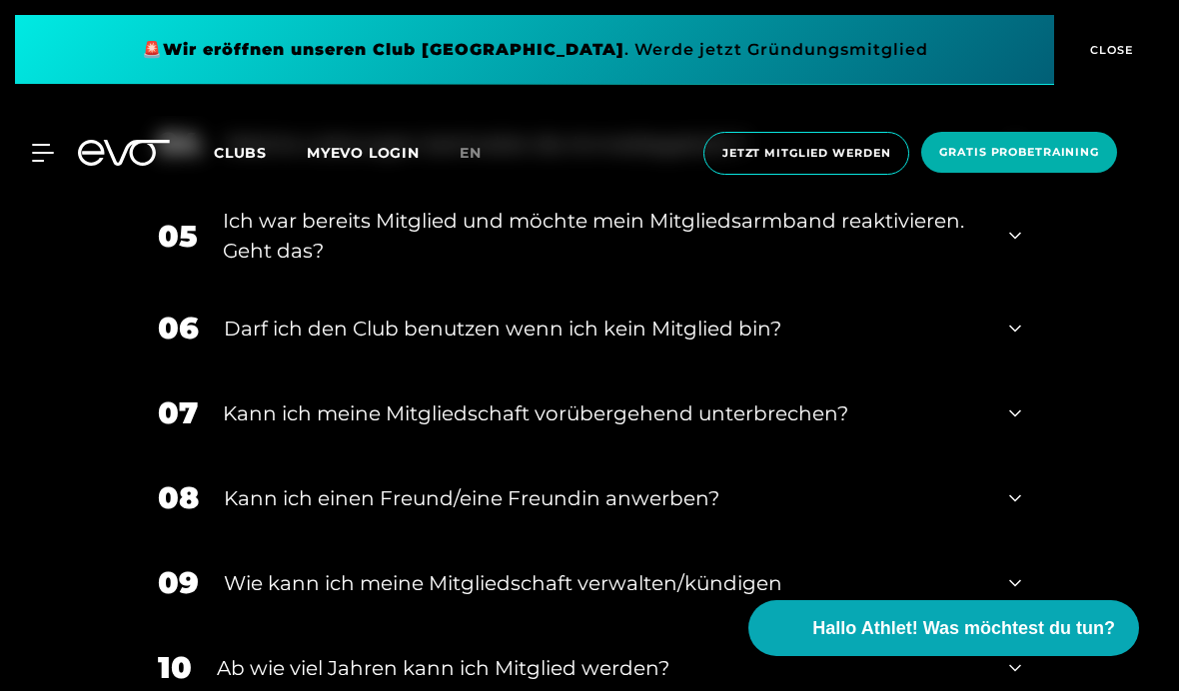
scroll to position [1104, 0]
click at [1013, 342] on icon at bounding box center [1015, 330] width 12 height 24
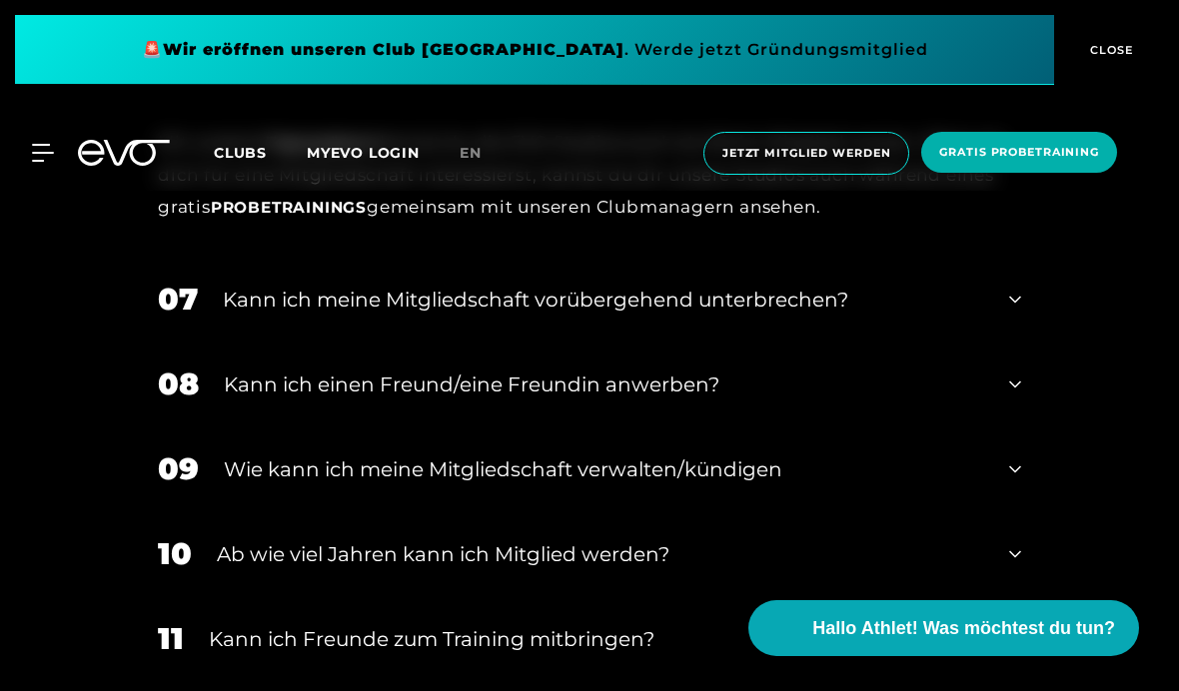
scroll to position [1387, 0]
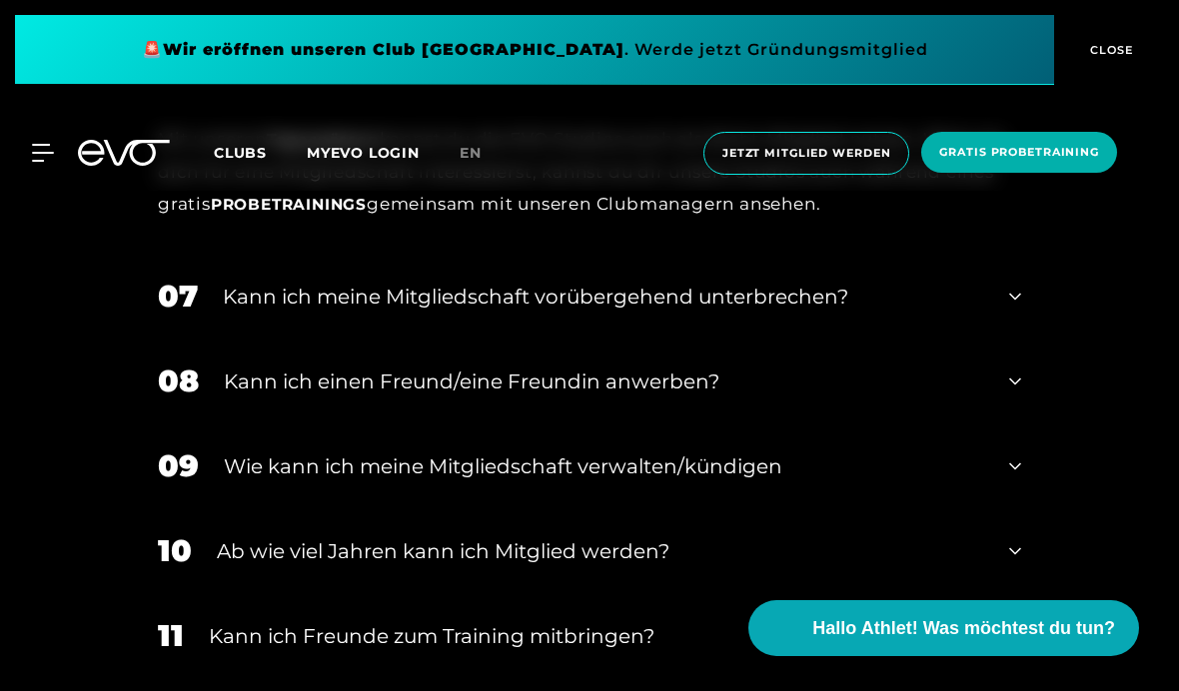
click at [1023, 339] on div "07 Kann ich meine Mitgliedschaft vorübergehend unterbrechen?" at bounding box center [589, 296] width 903 height 85
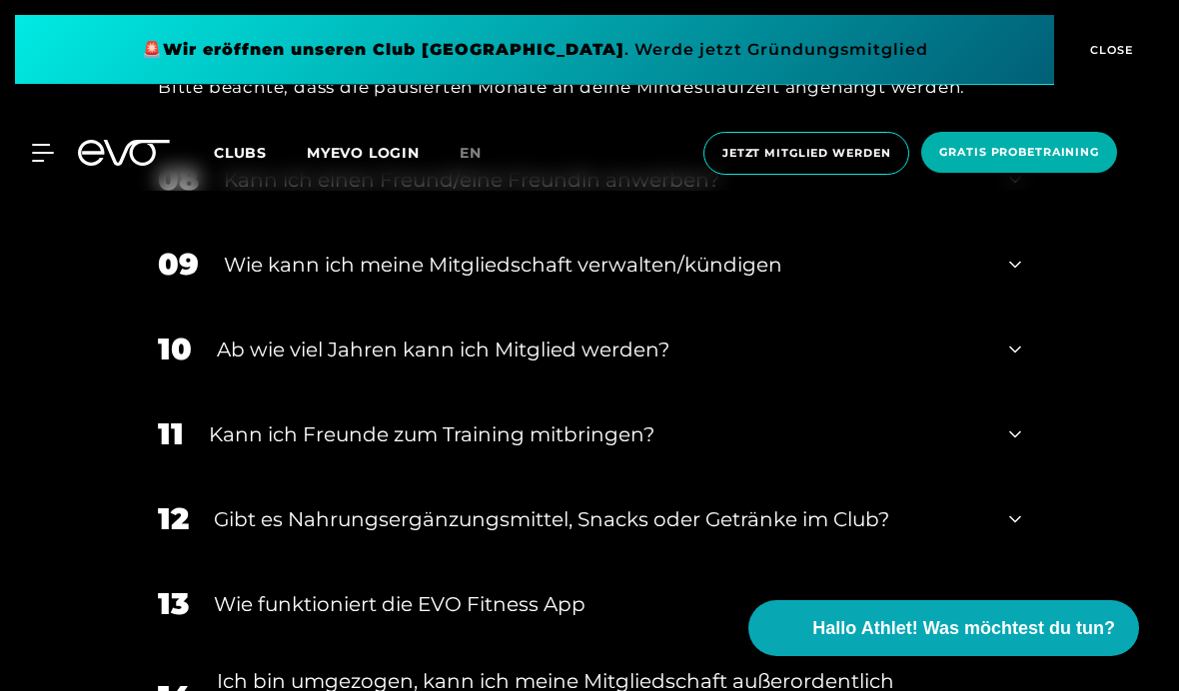
scroll to position [1754, 0]
click at [1026, 391] on div "10 Ab wie viel Jahren kann ich Mitglied werden?" at bounding box center [589, 348] width 903 height 85
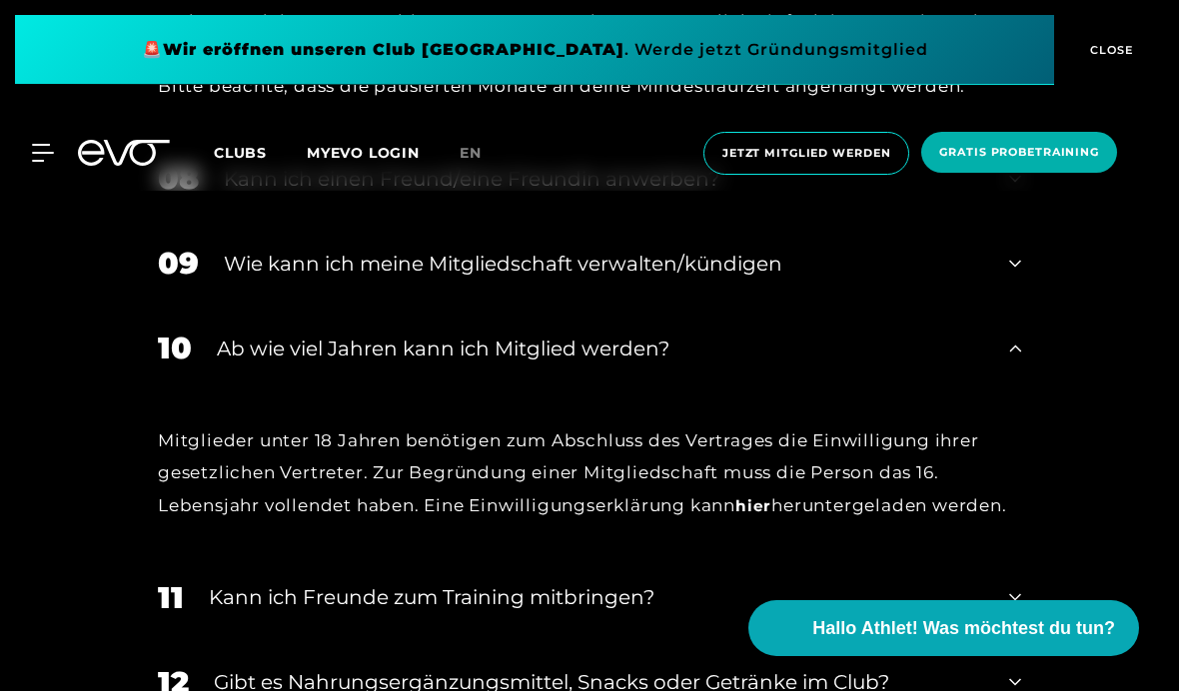
click at [1019, 306] on div "09 Wie kann ich meine Mitgliedschaft verwalten/kündigen" at bounding box center [589, 263] width 903 height 85
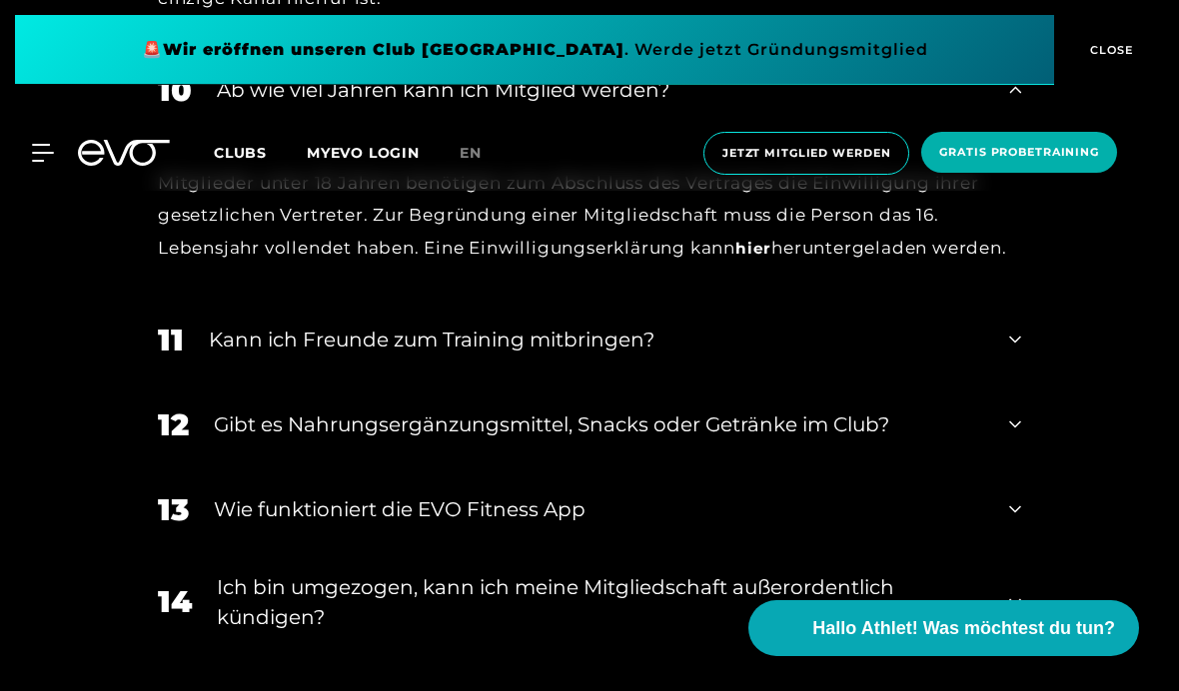
scroll to position [2184, 0]
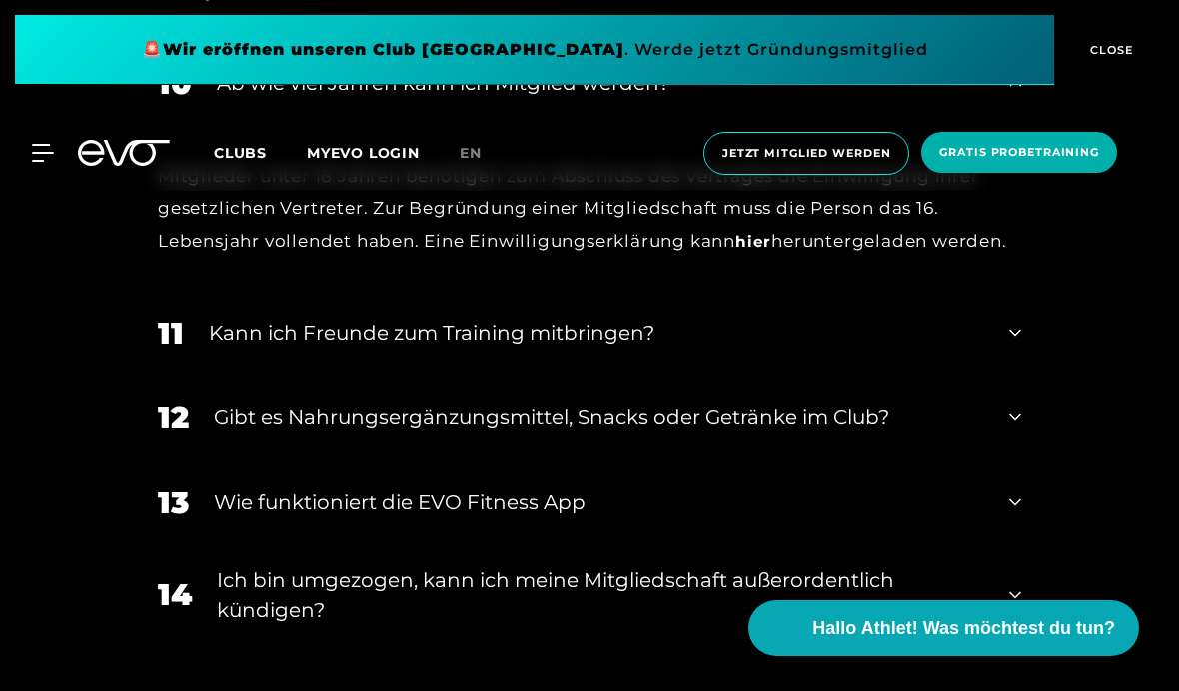
click at [1021, 376] on div "11 Kann ich Freunde zum Training mitbringen?" at bounding box center [589, 333] width 903 height 85
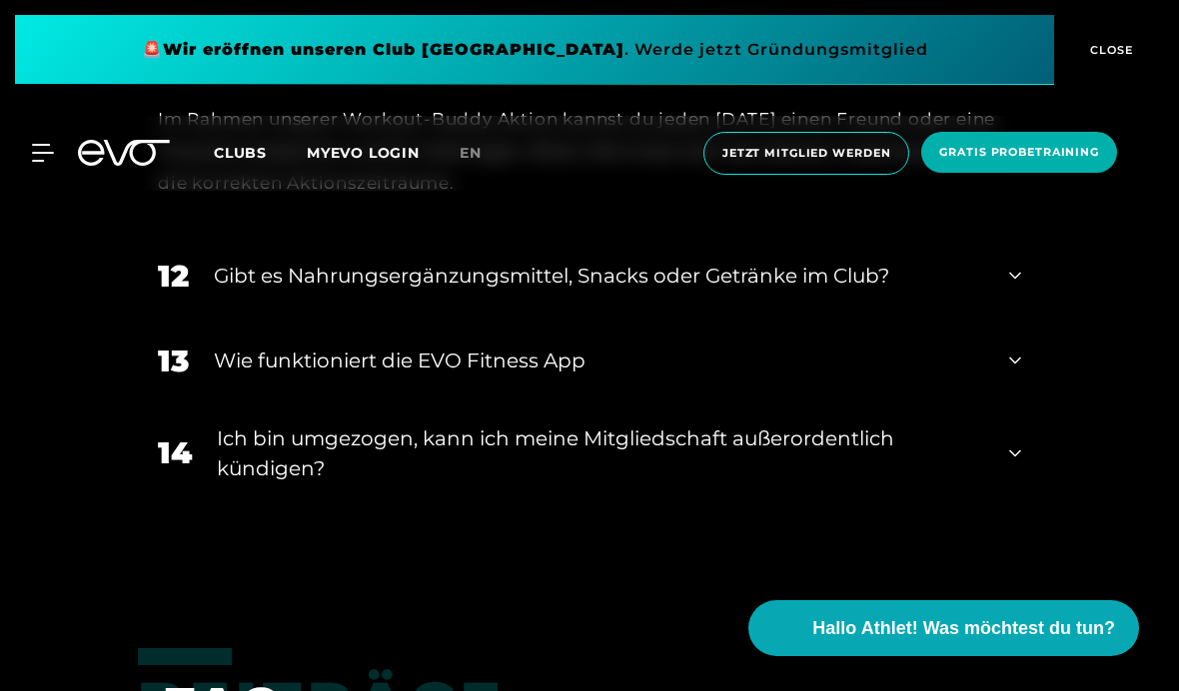
scroll to position [2491, 0]
click at [1018, 318] on div "12 Gibt es Nahrungsergänzungsmittel, Snacks oder Getränke im Club?" at bounding box center [589, 275] width 903 height 85
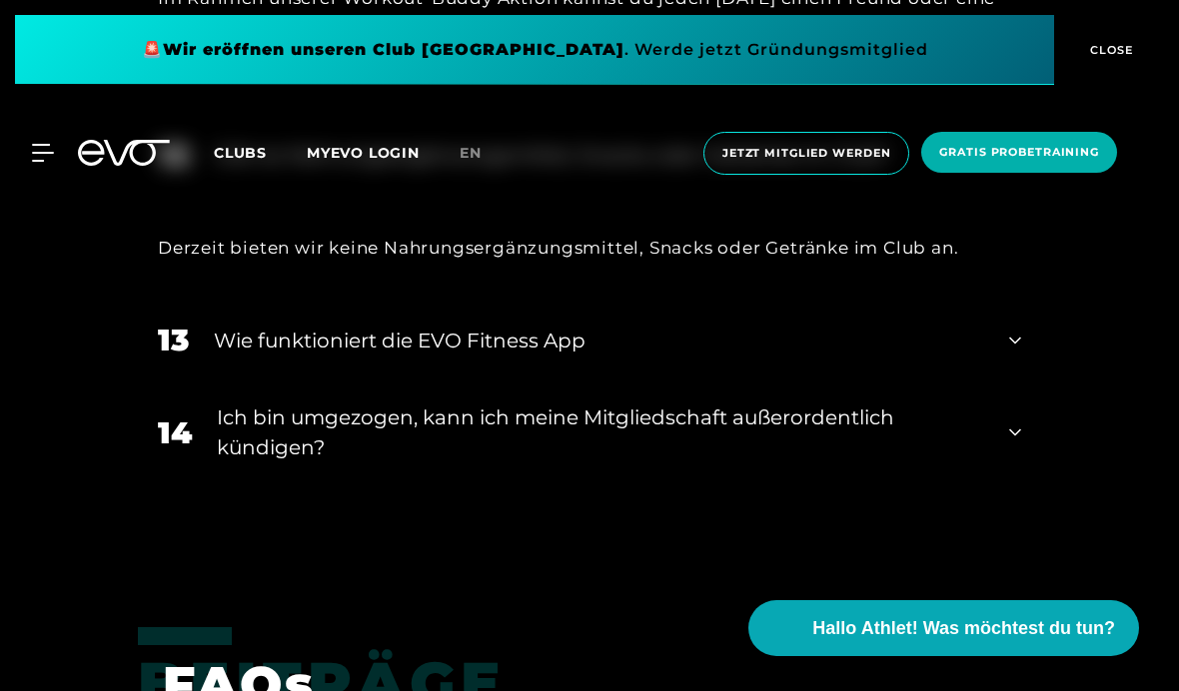
scroll to position [2620, 0]
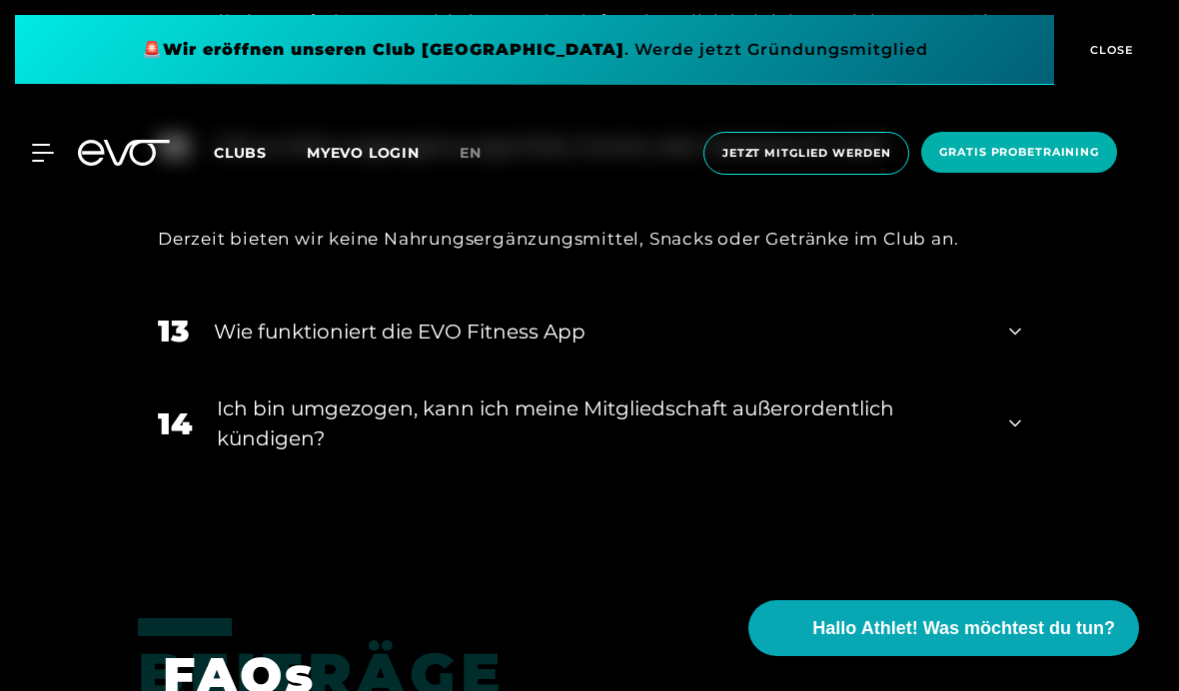
click at [1030, 374] on div "13 Wie funktioniert die EVO Fitness App" at bounding box center [589, 331] width 903 height 85
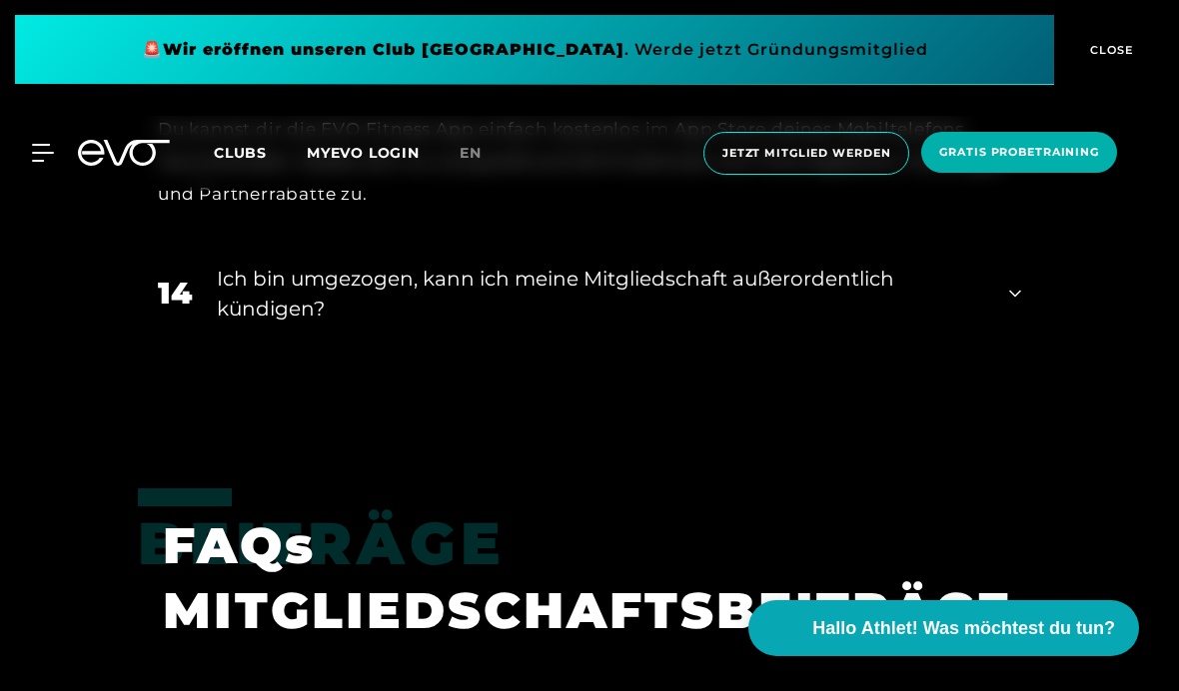
scroll to position [2916, 0]
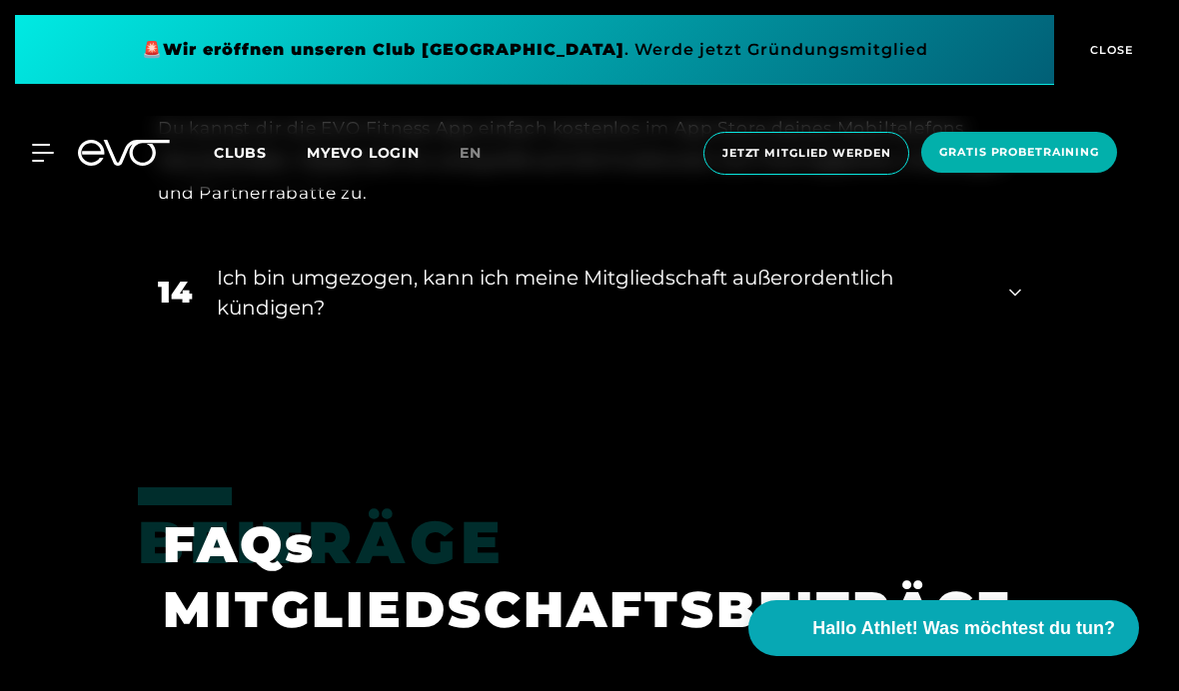
click at [1024, 343] on div "14 Ich bin umgezogen, kann ich meine Mitgliedschaft außerordentlich kündigen?" at bounding box center [589, 293] width 903 height 100
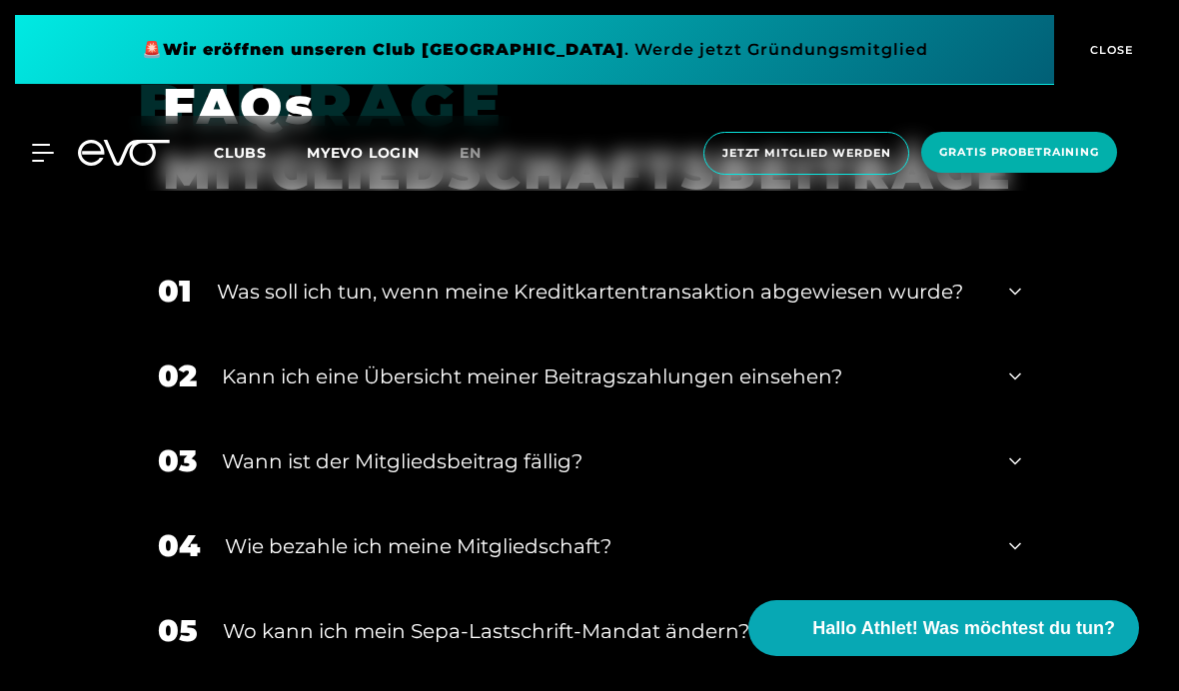
scroll to position [3550, 0]
click at [1014, 305] on icon at bounding box center [1015, 293] width 12 height 24
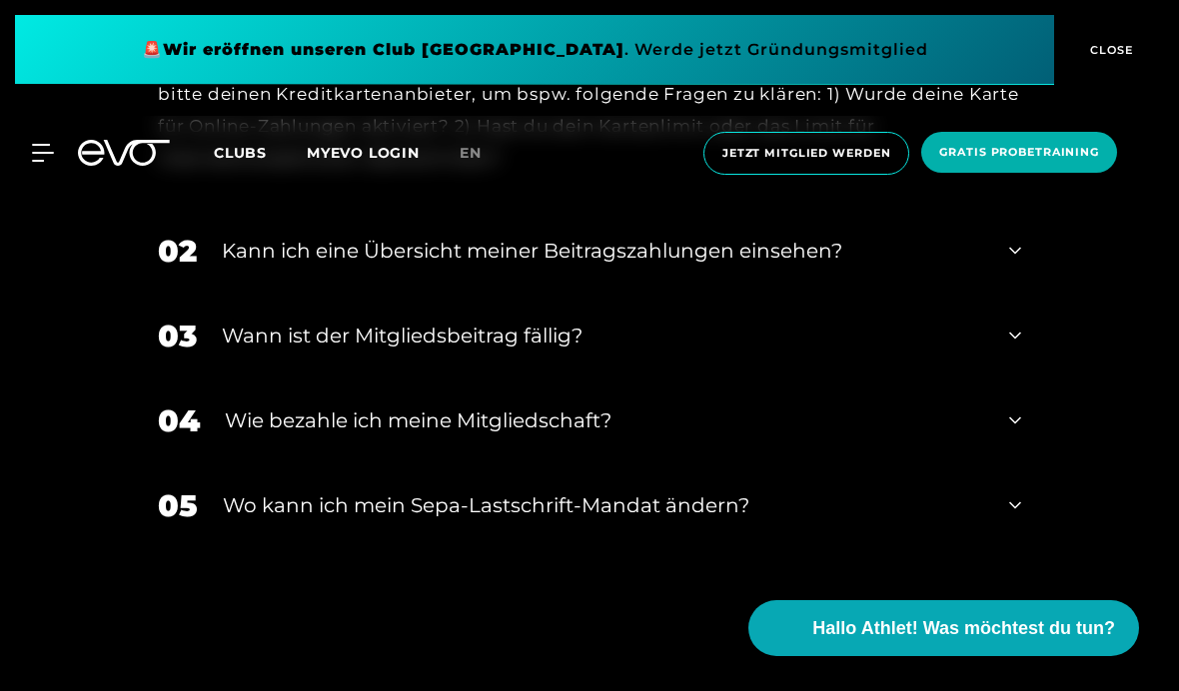
scroll to position [3904, 0]
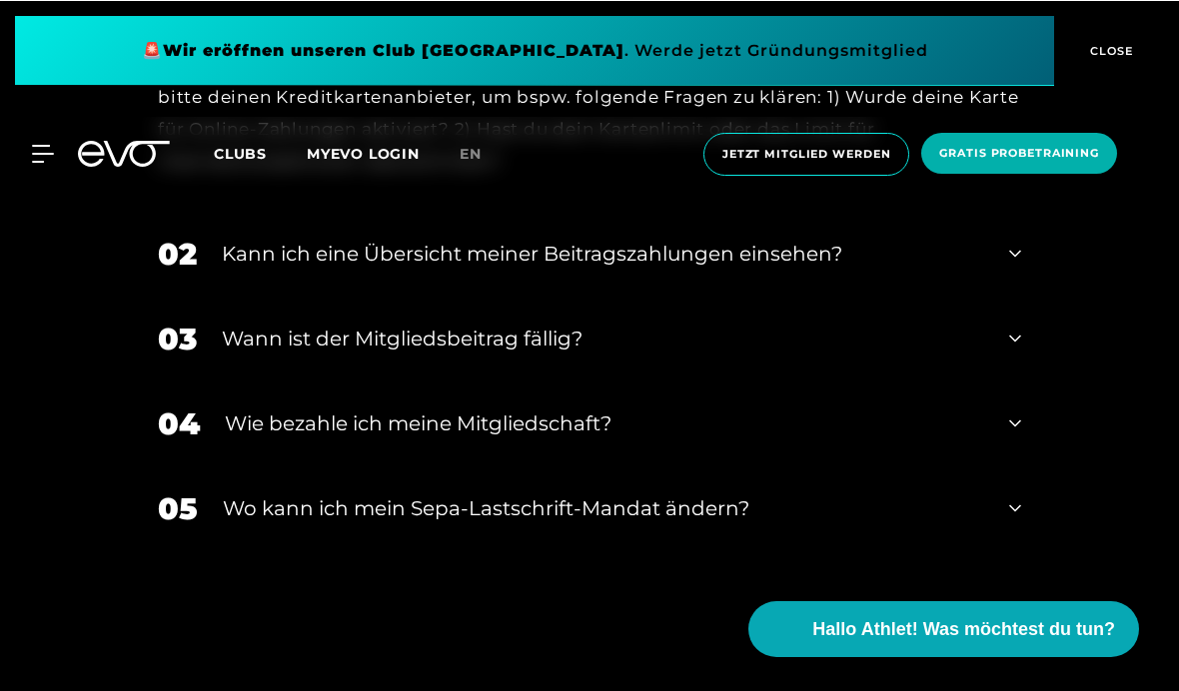
click at [1008, 296] on div "02 Kann ich eine Übersicht meiner Beitragszahlungen einsehen?" at bounding box center [589, 253] width 903 height 85
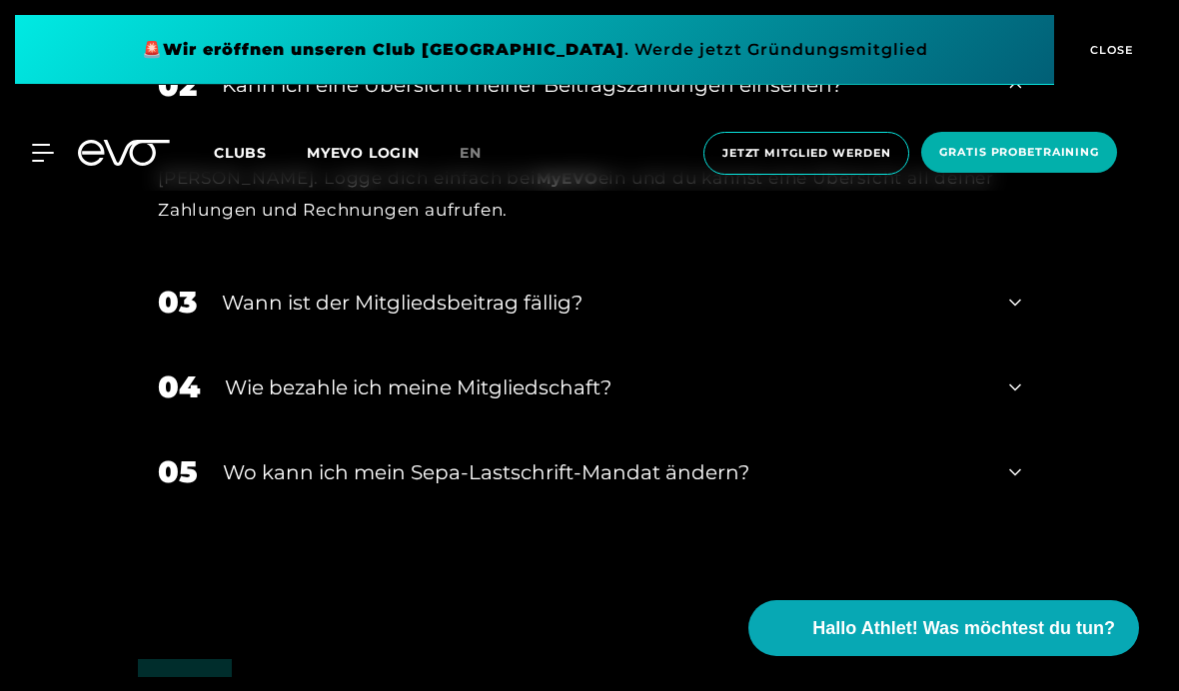
scroll to position [4071, 0]
click at [1017, 308] on icon at bounding box center [1015, 304] width 12 height 7
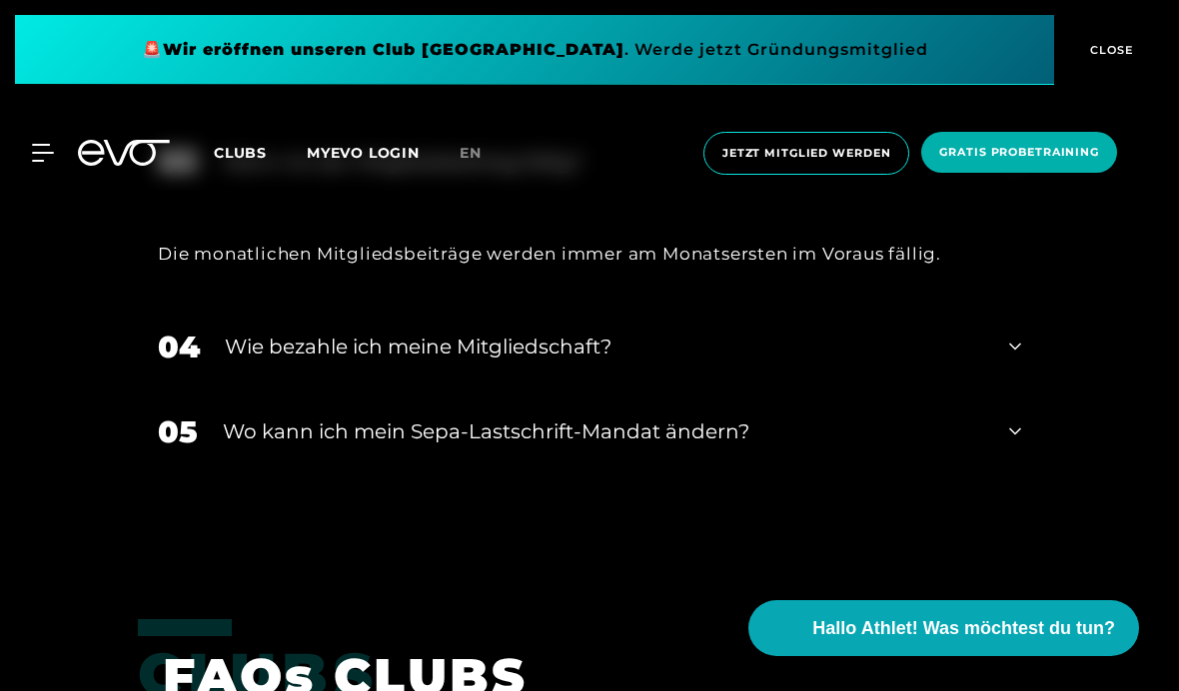
scroll to position [4219, 0]
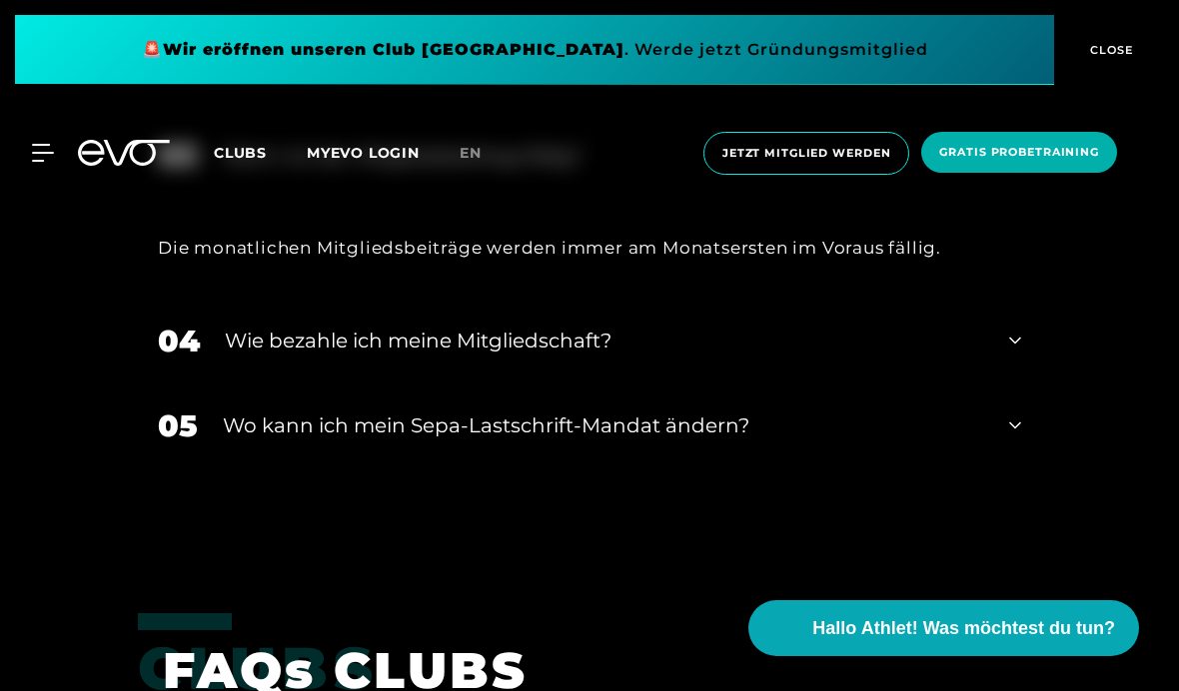
click at [1023, 384] on div "04 Wie bezahle ich meine Mitgliedschaft?" at bounding box center [589, 341] width 903 height 85
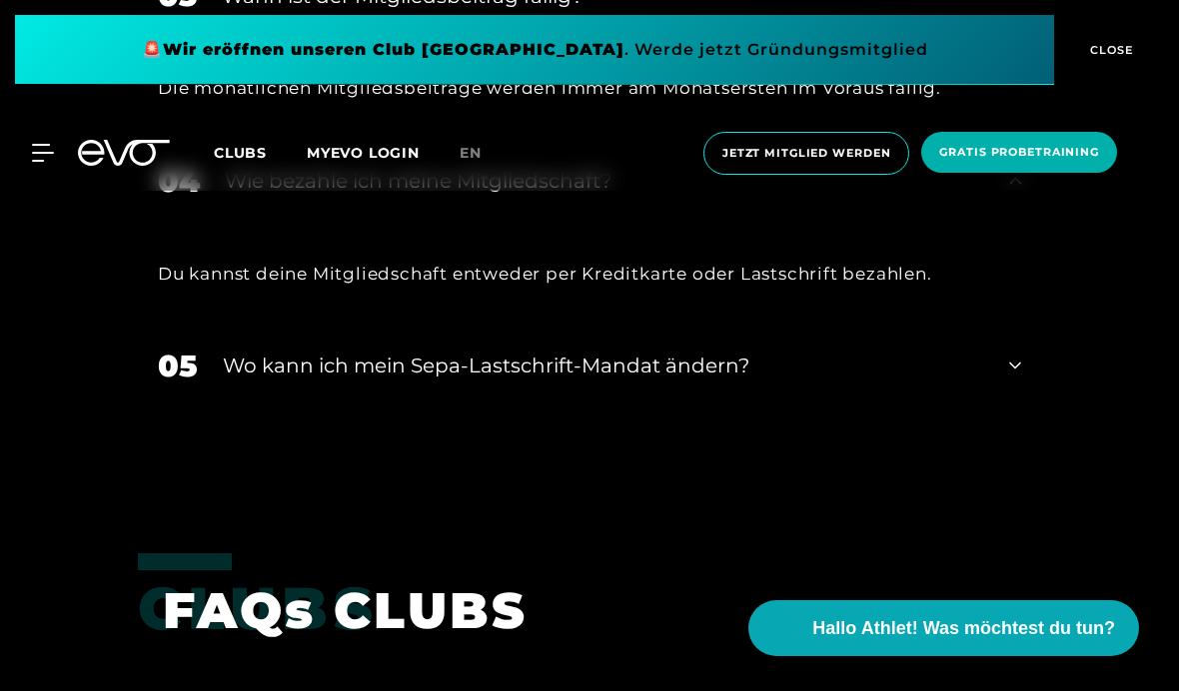
scroll to position [4420, 0]
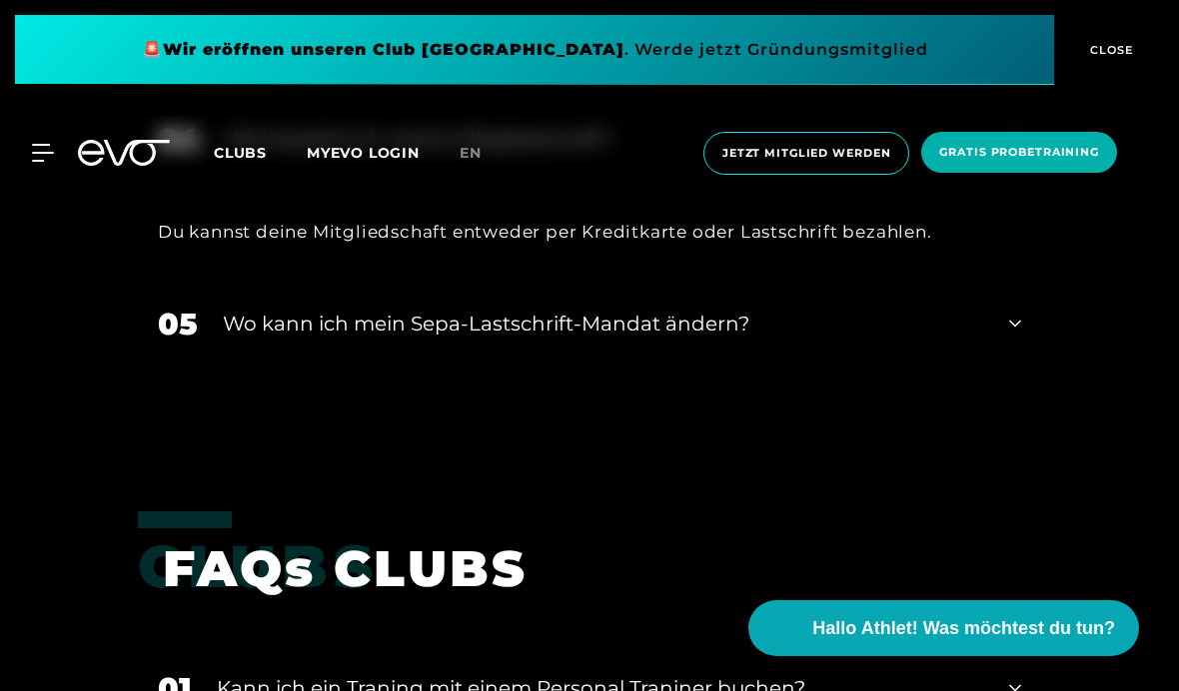
click at [1032, 367] on div "05 Wo kann ich mein Sepa-Lastschrift-Mandat ändern?" at bounding box center [589, 324] width 903 height 85
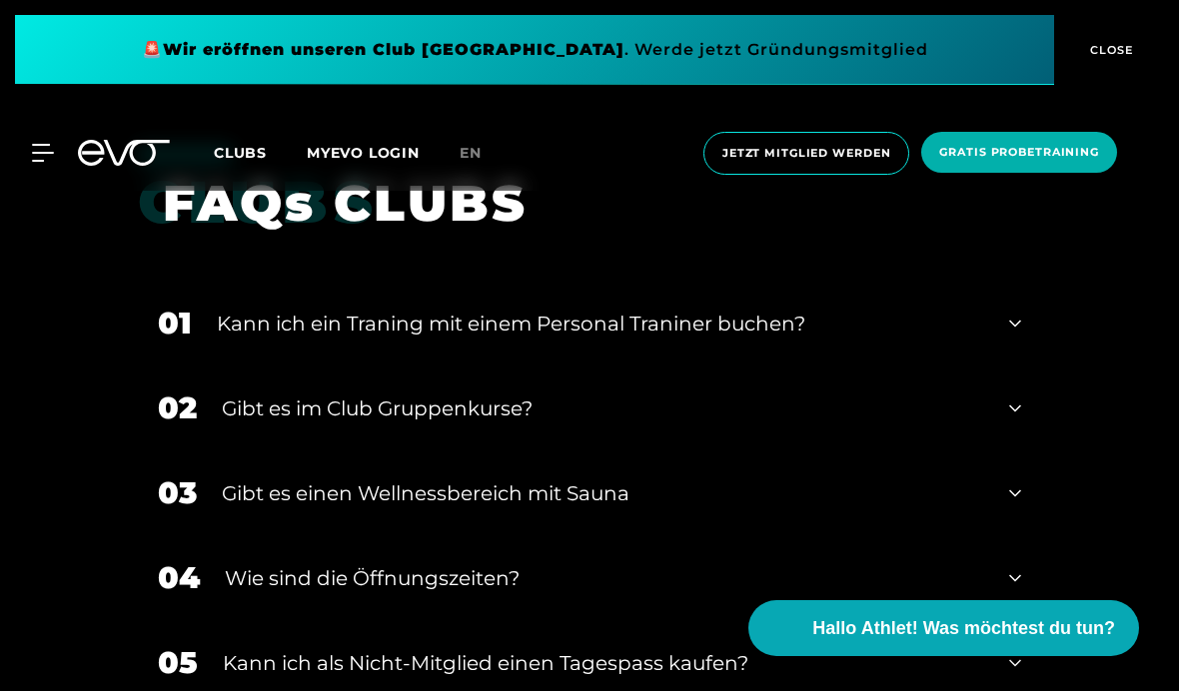
scroll to position [4931, 0]
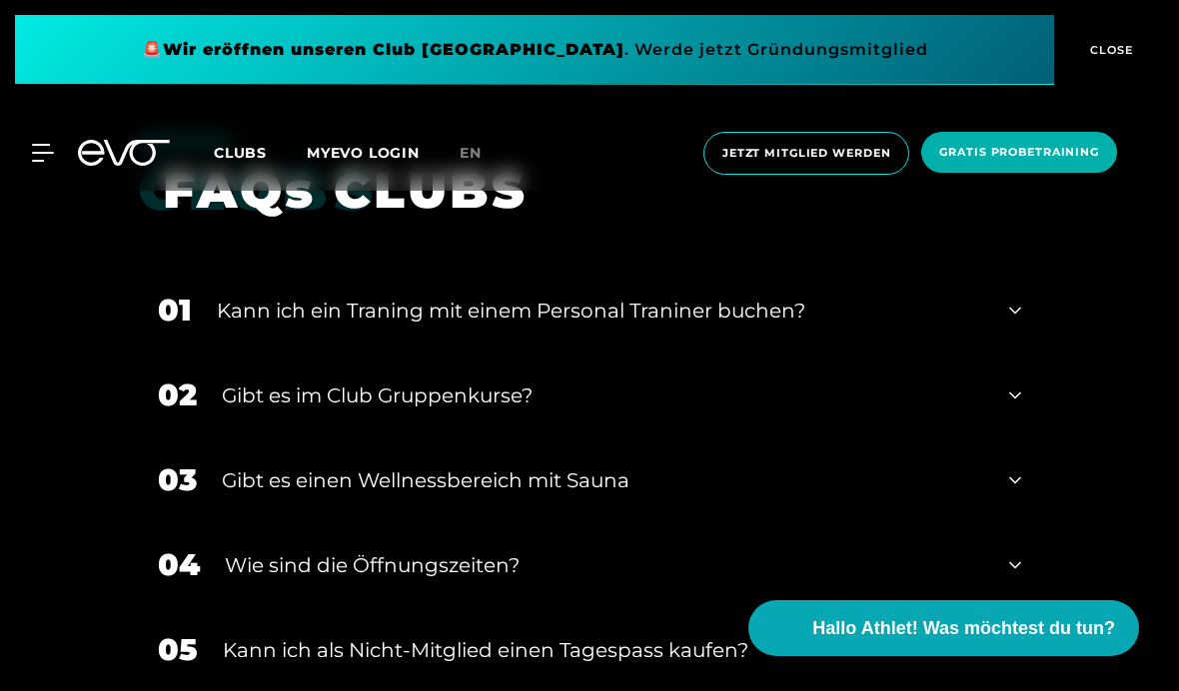
click at [1024, 344] on div "01 Kann ich ein Traning mit einem Personal Traniner buchen?" at bounding box center [589, 310] width 903 height 85
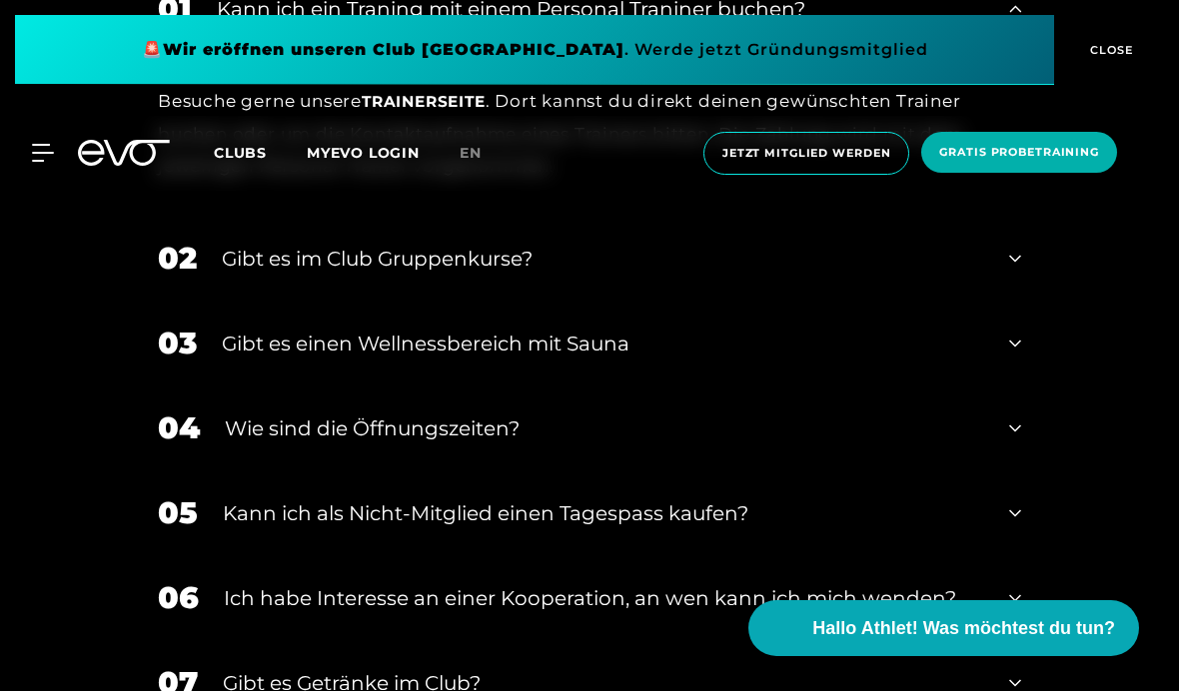
scroll to position [5235, 0]
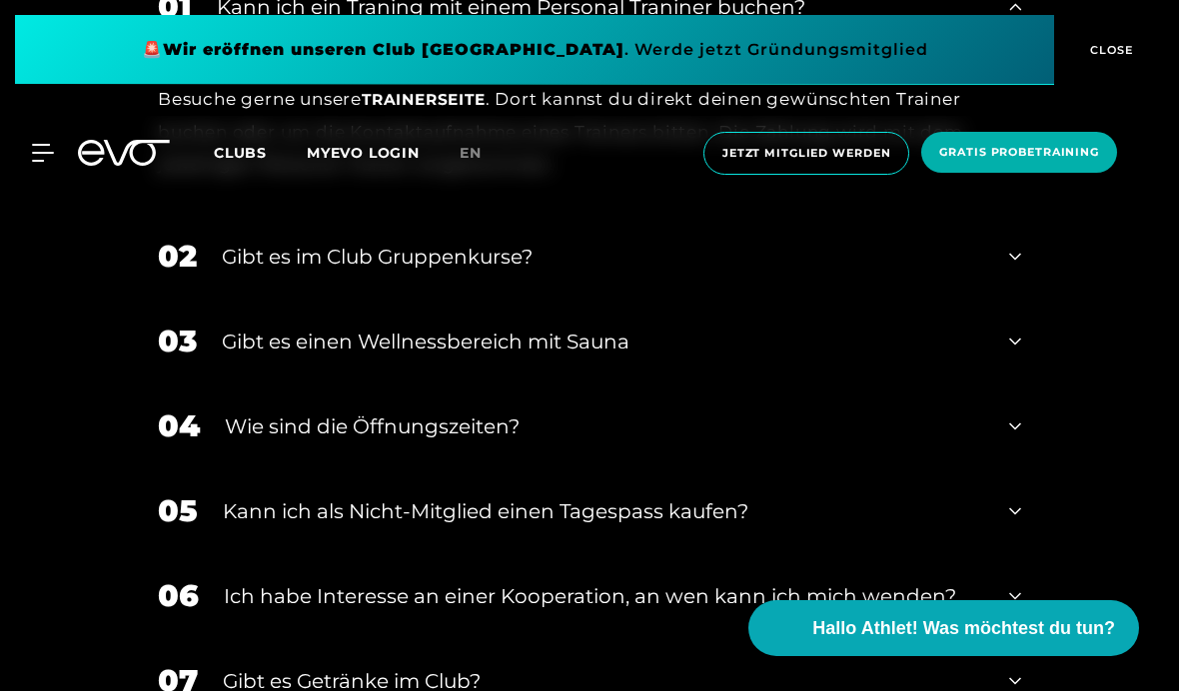
click at [1017, 299] on div "02 ﻿Gibt es im Club Gruppenkurse?" at bounding box center [589, 256] width 903 height 85
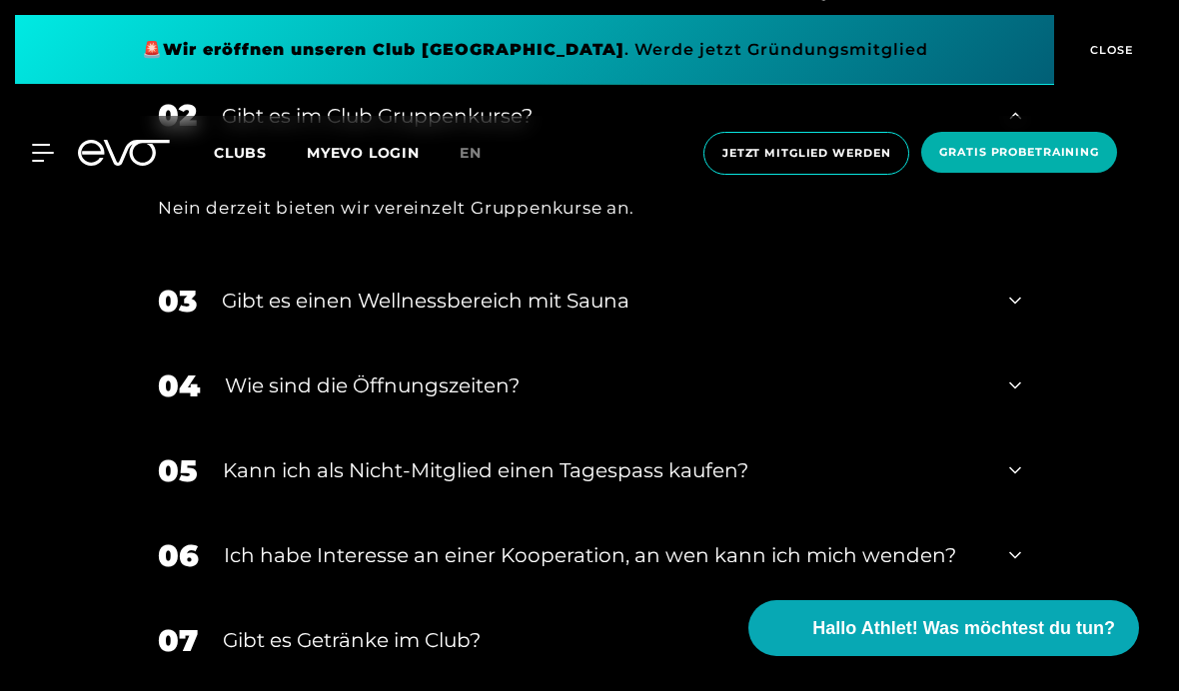
scroll to position [5375, 0]
click at [1012, 343] on div "03 Gibt es einen Wellnessbereich mit Sauna" at bounding box center [589, 302] width 903 height 85
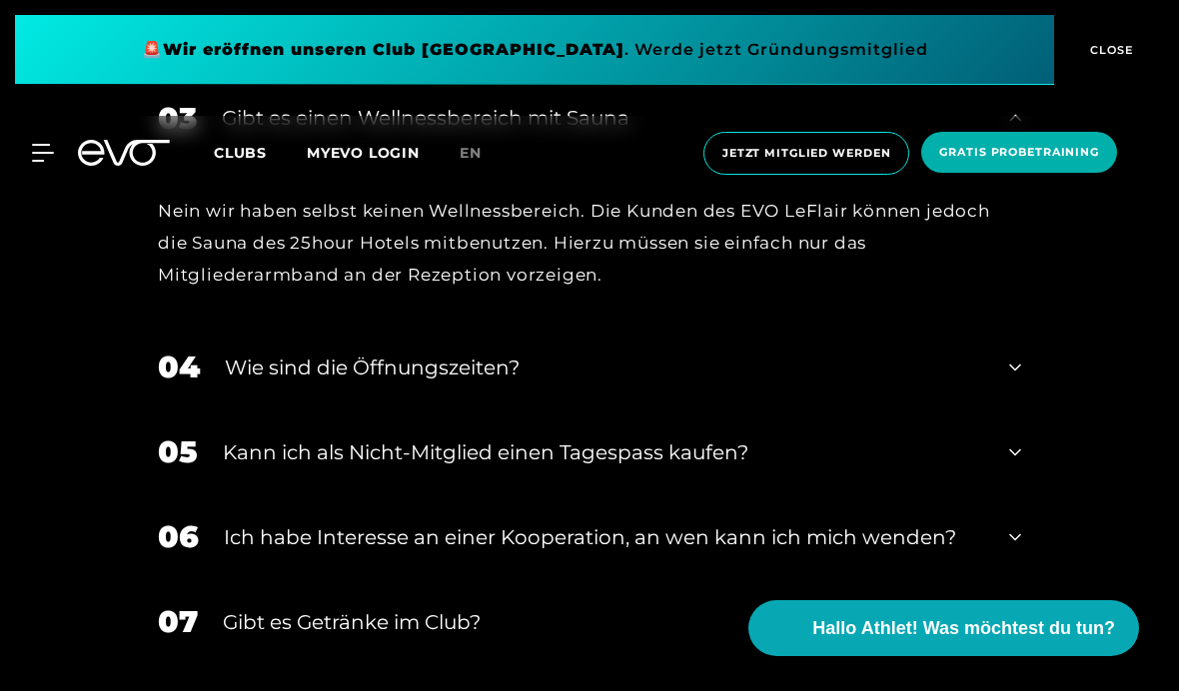
scroll to position [5559, 0]
click at [1015, 379] on icon at bounding box center [1015, 367] width 12 height 24
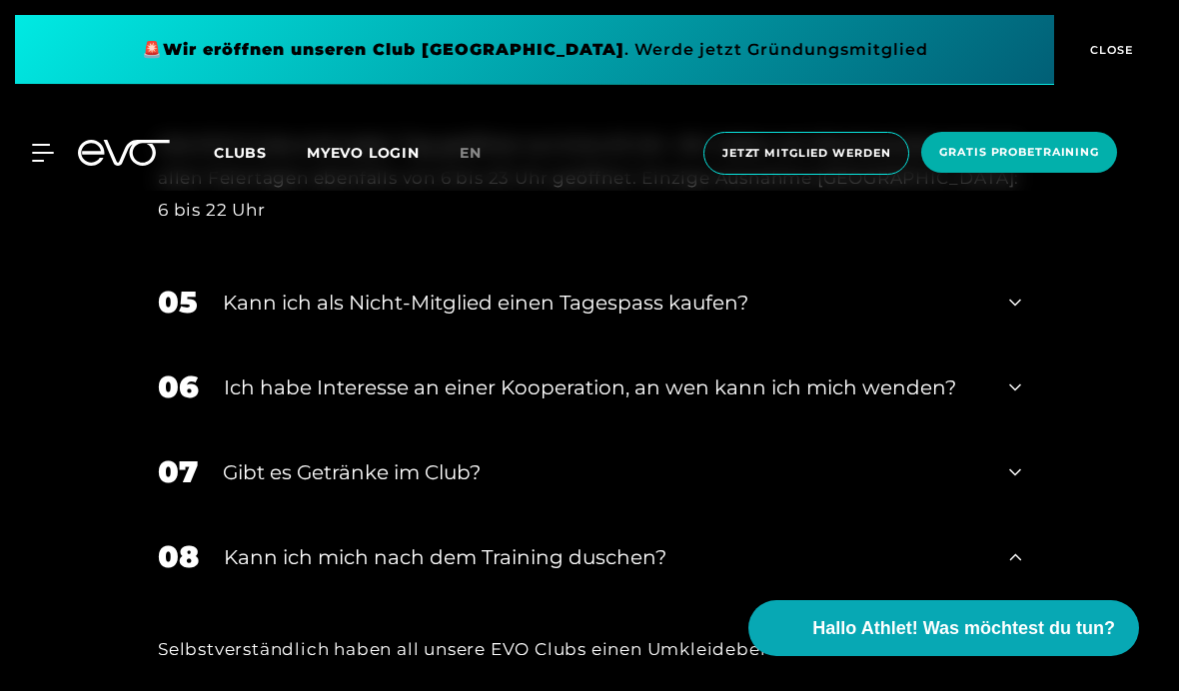
scroll to position [5874, 0]
click at [1020, 340] on div "05 Kann ich als Nicht-Mitglied einen Tagespass kaufen?" at bounding box center [589, 301] width 903 height 85
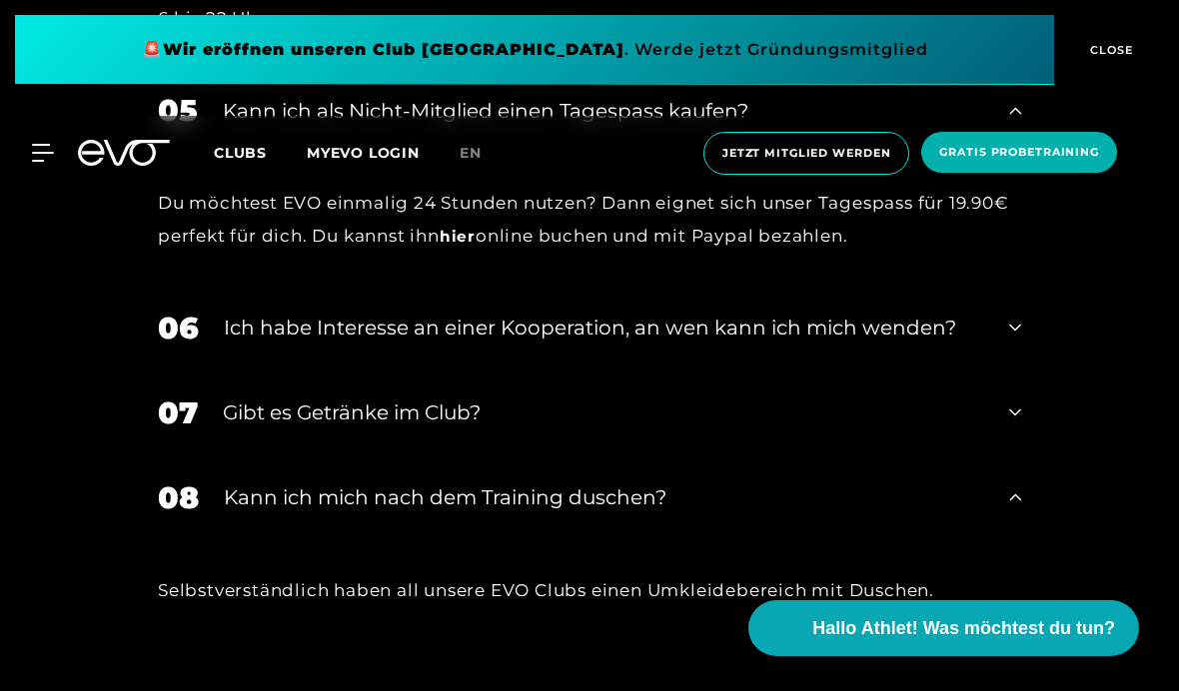
scroll to position [6066, 0]
click at [1016, 339] on icon at bounding box center [1015, 327] width 12 height 24
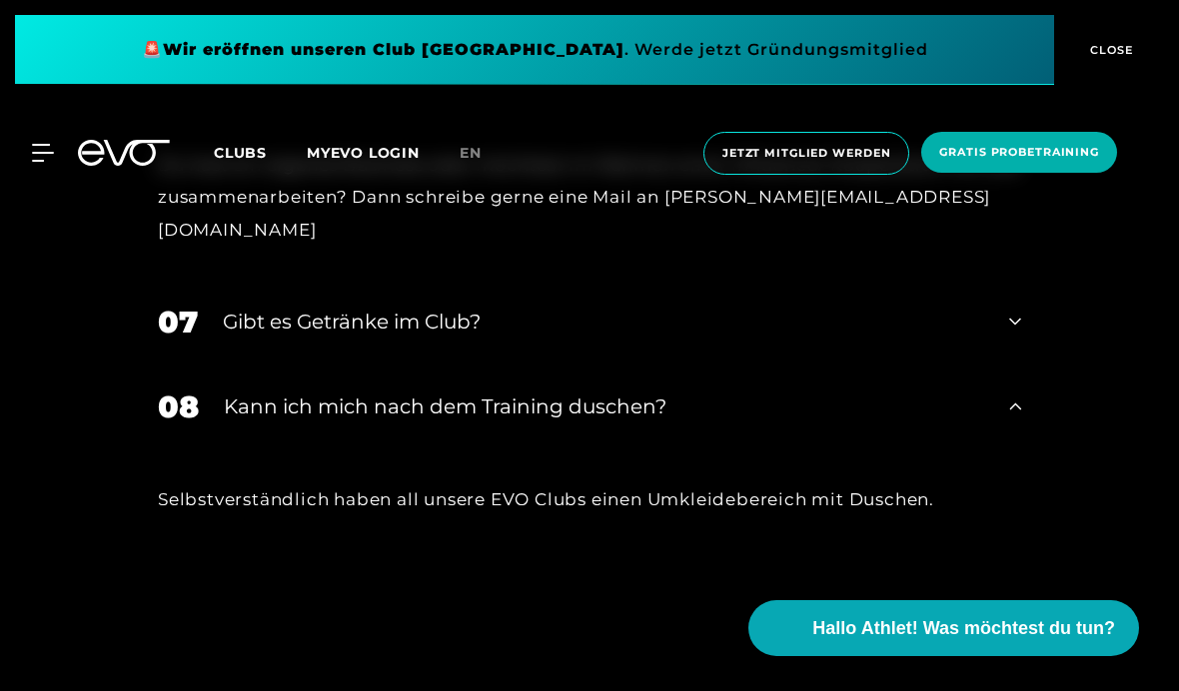
scroll to position [6323, 0]
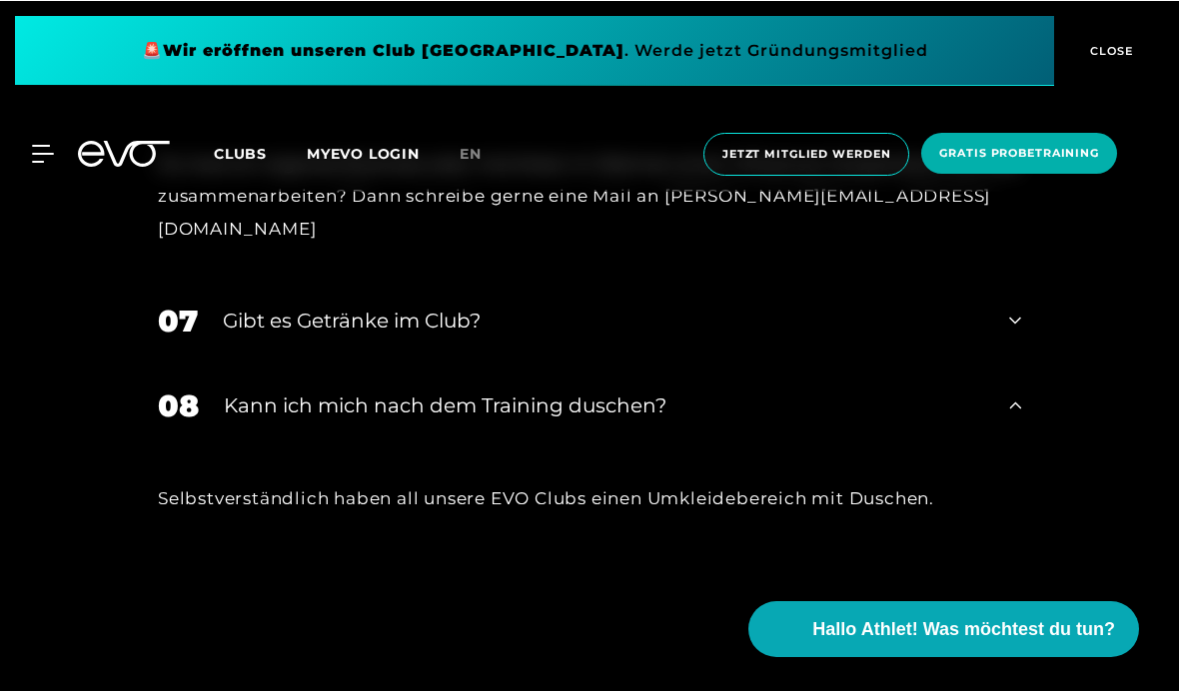
click at [1018, 317] on icon at bounding box center [1015, 320] width 12 height 24
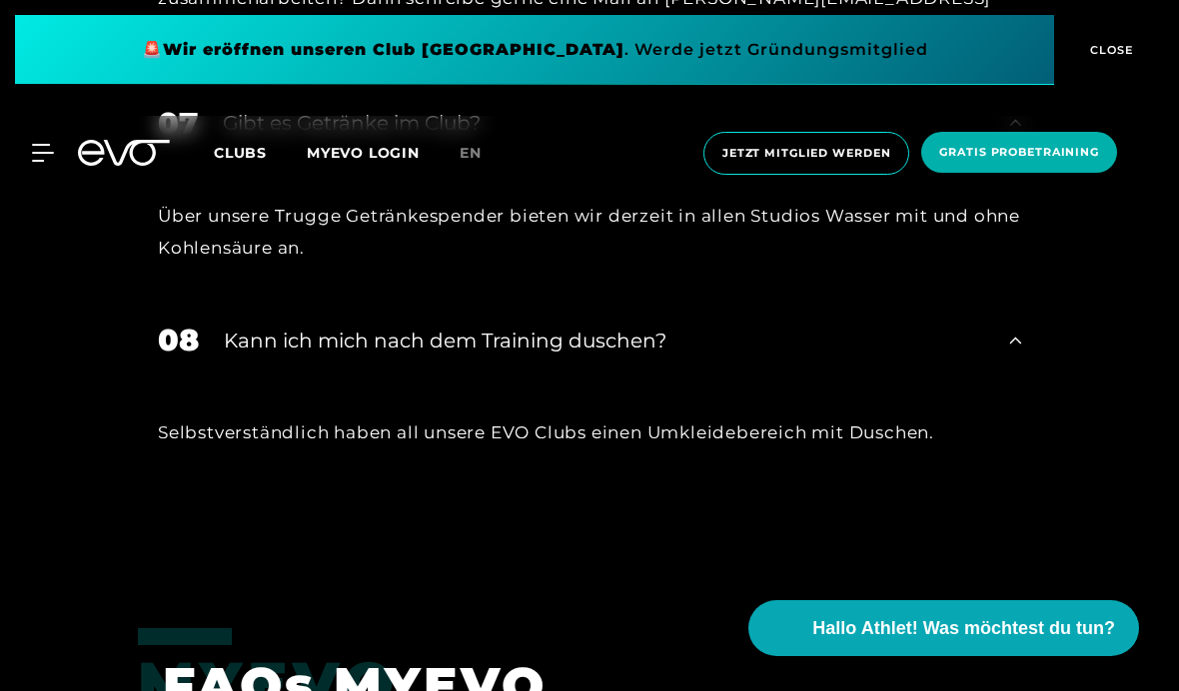
scroll to position [6522, 0]
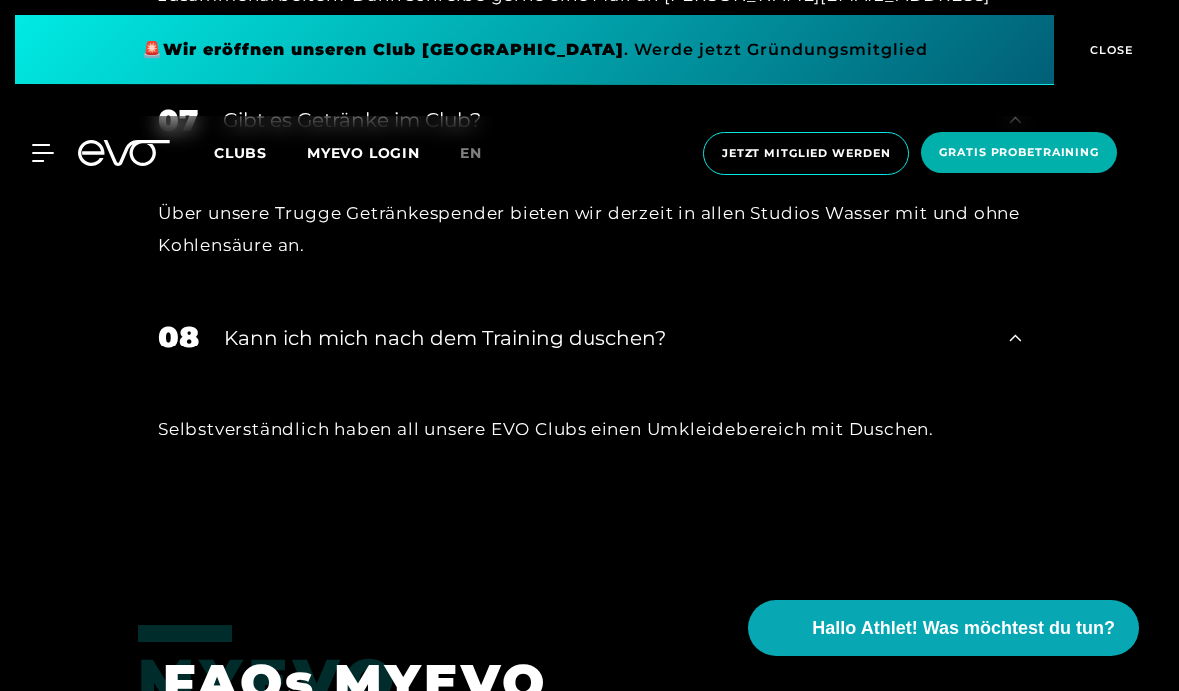
click at [1010, 341] on icon at bounding box center [1015, 338] width 12 height 24
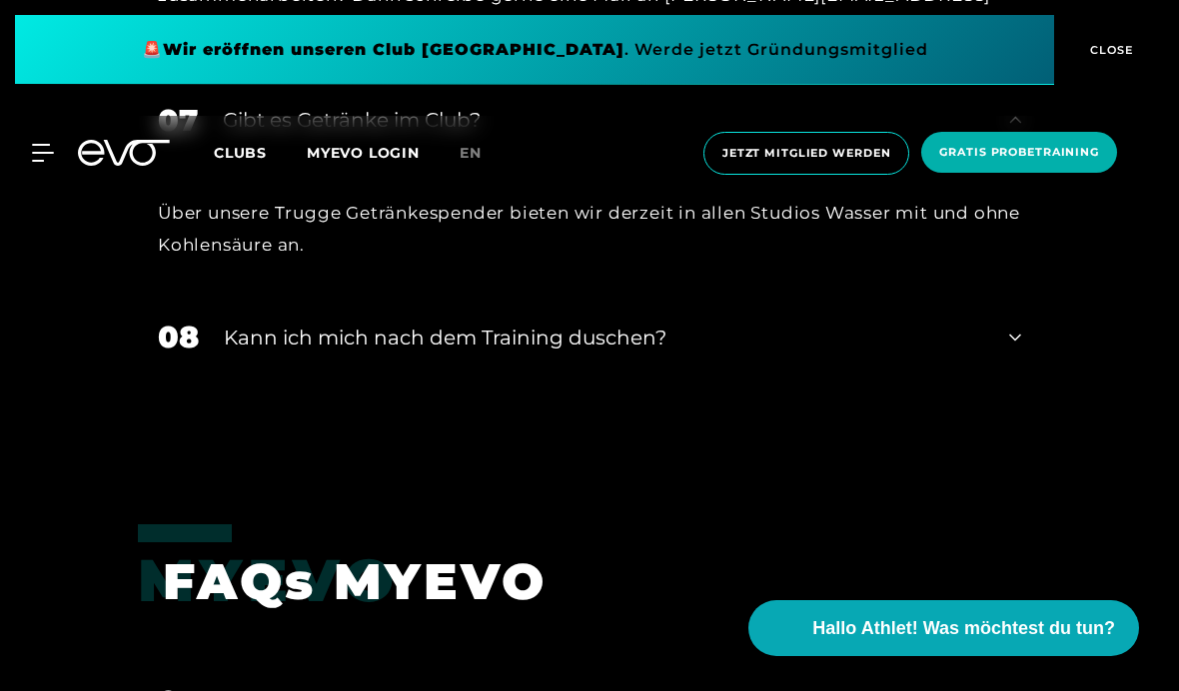
click at [1009, 342] on div "08 Kann ich mich nach dem Training duschen?" at bounding box center [589, 337] width 903 height 85
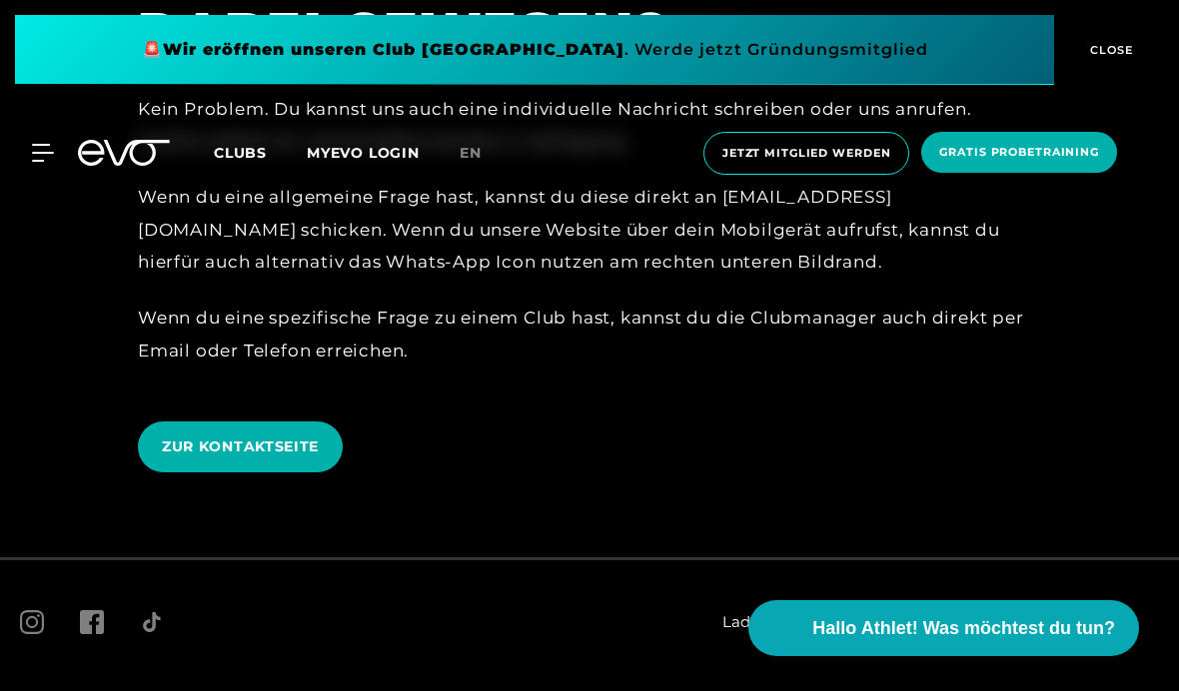
scroll to position [7623, 0]
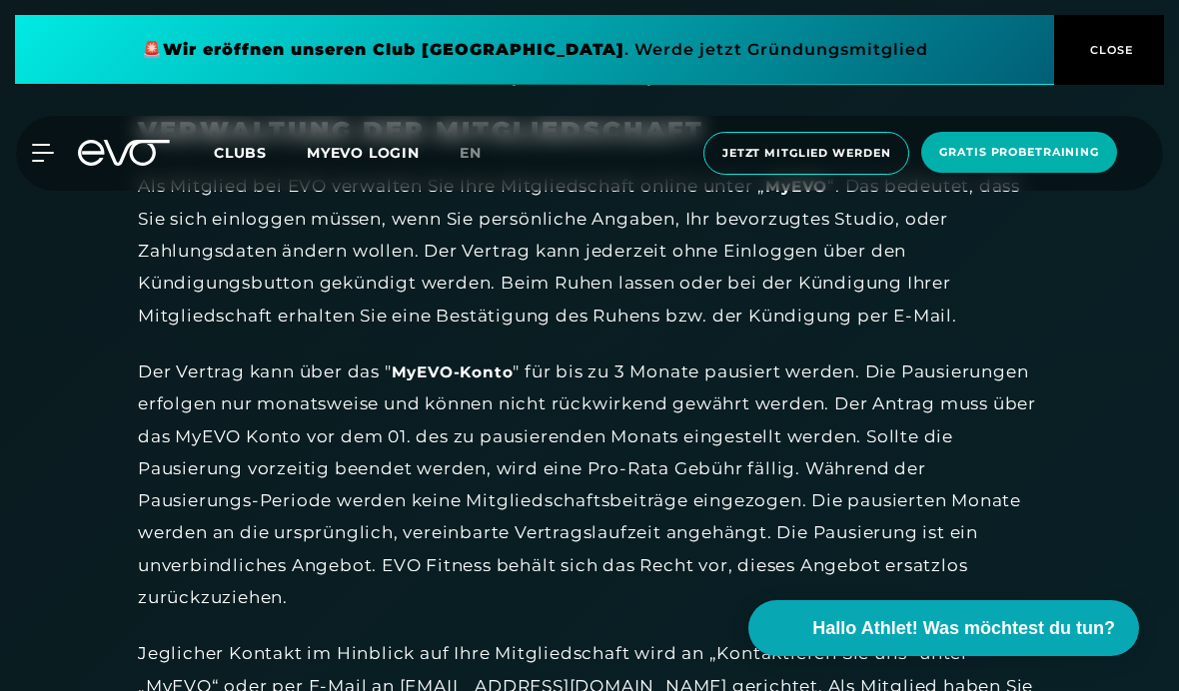
scroll to position [4810, 0]
